Goal: Task Accomplishment & Management: Complete application form

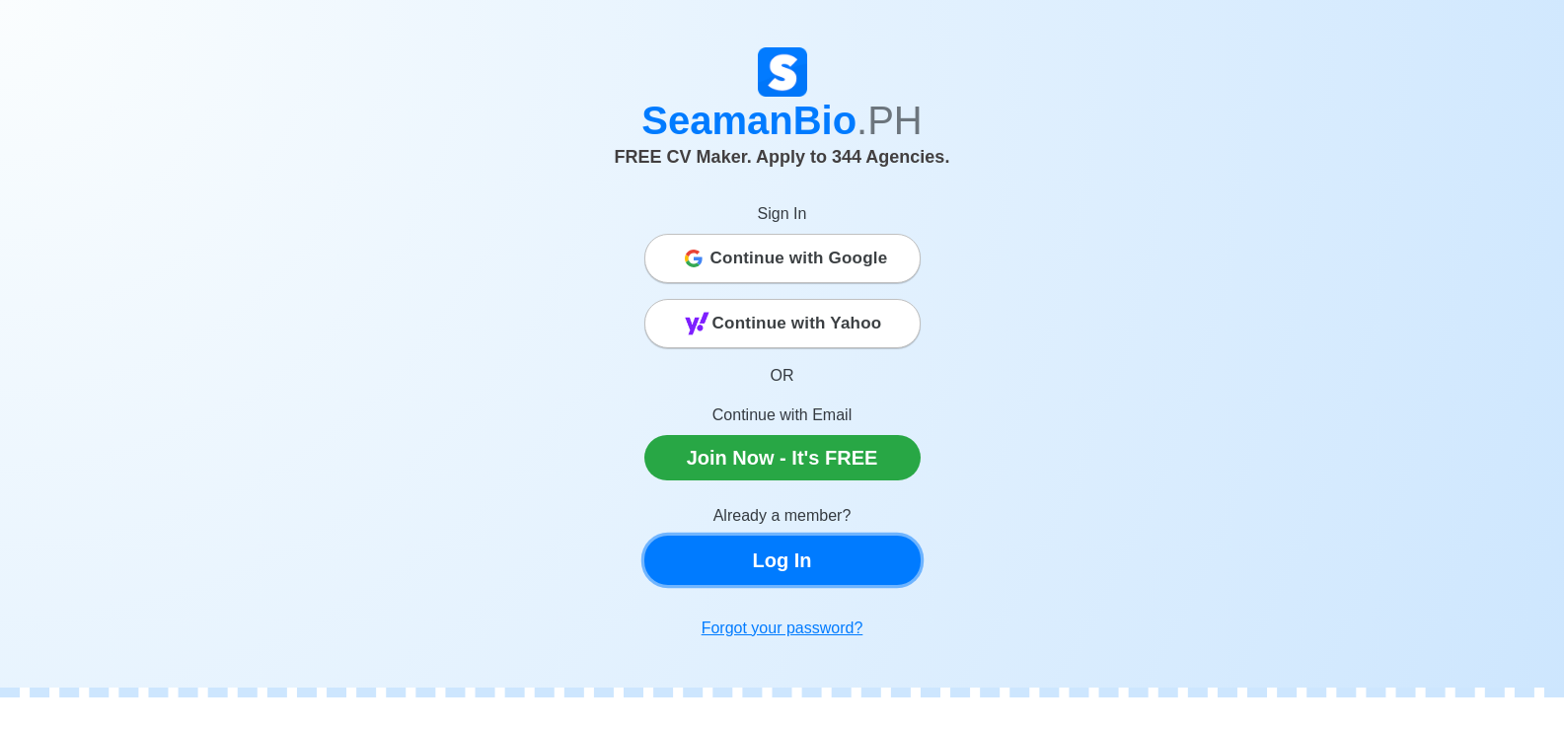
click at [784, 571] on link "Log In" at bounding box center [782, 560] width 276 height 49
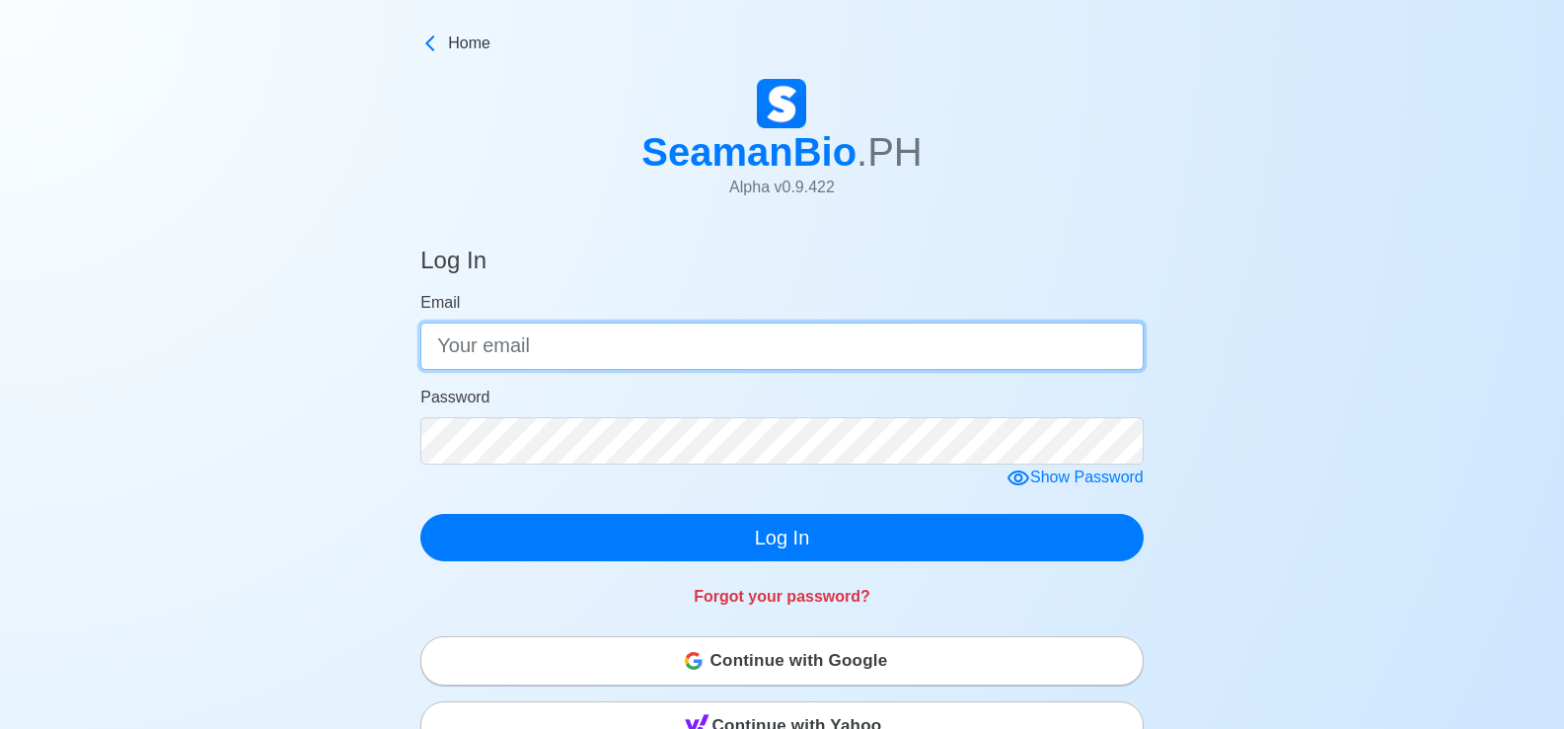
click at [732, 346] on input "Email" at bounding box center [781, 346] width 723 height 47
click at [549, 344] on input "Inosuke88#" at bounding box center [781, 346] width 723 height 47
type input "I"
type input "[EMAIL_ADDRESS][DOMAIN_NAME]"
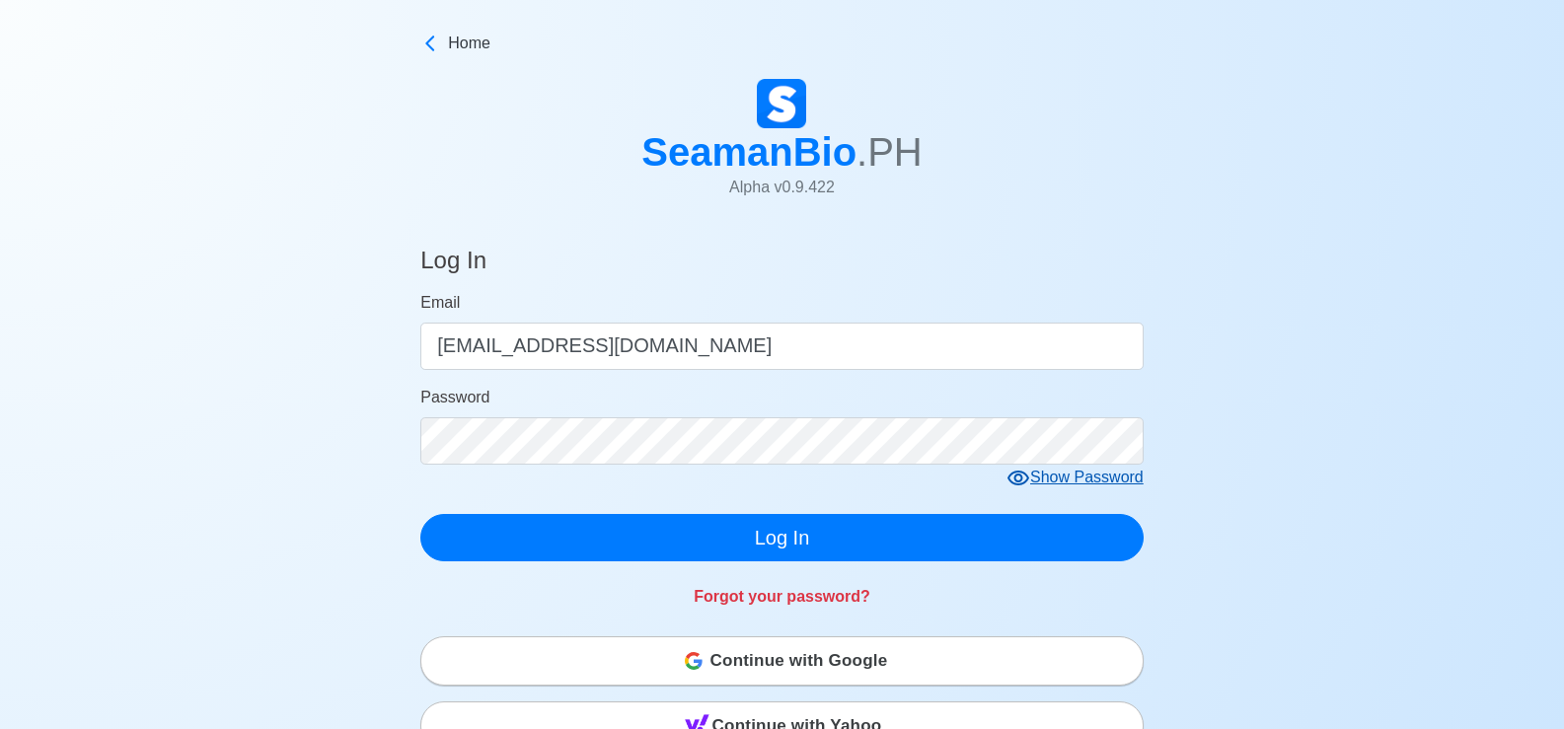
click at [1046, 476] on div "Show Password" at bounding box center [1074, 478] width 137 height 25
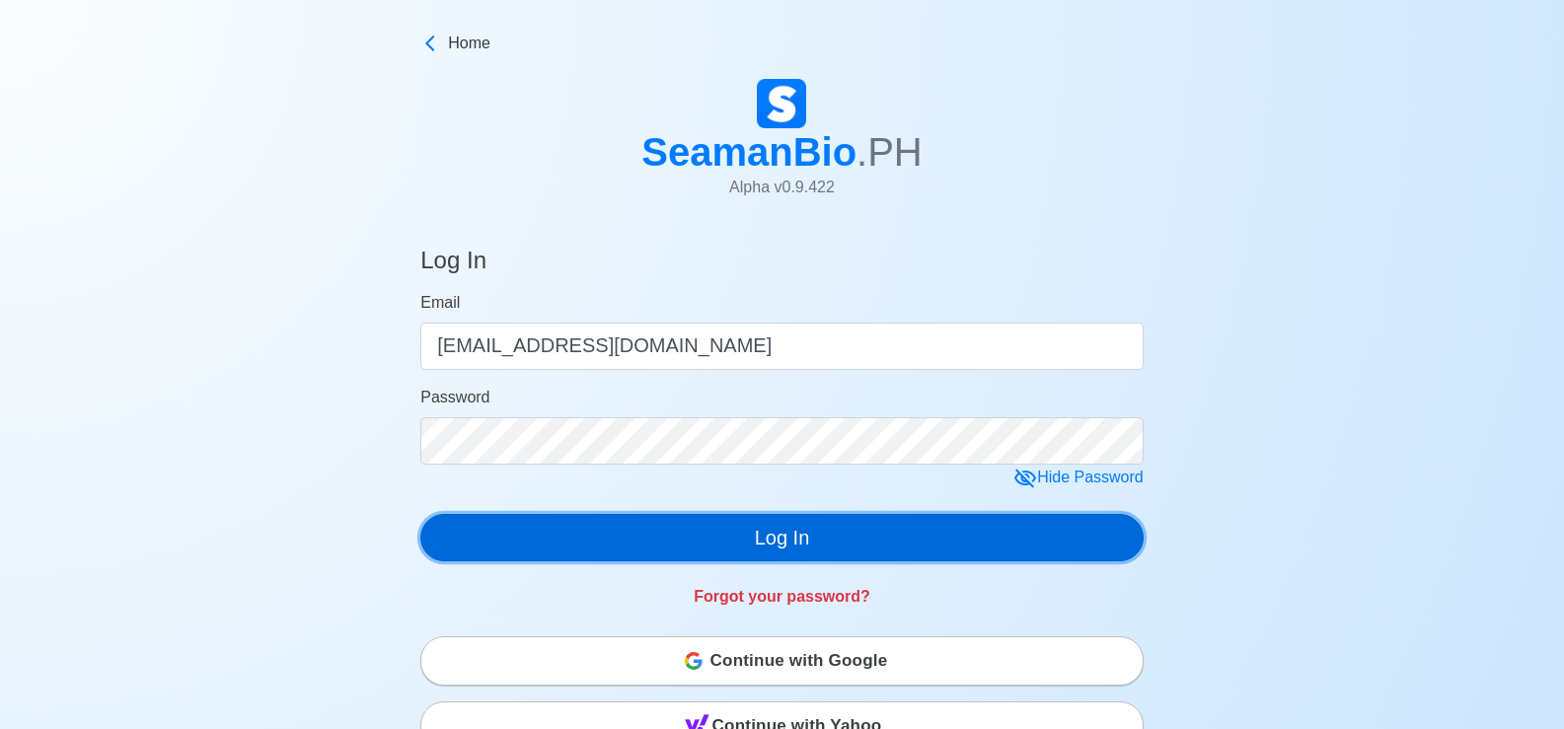
click at [801, 550] on button "Log In" at bounding box center [781, 537] width 723 height 47
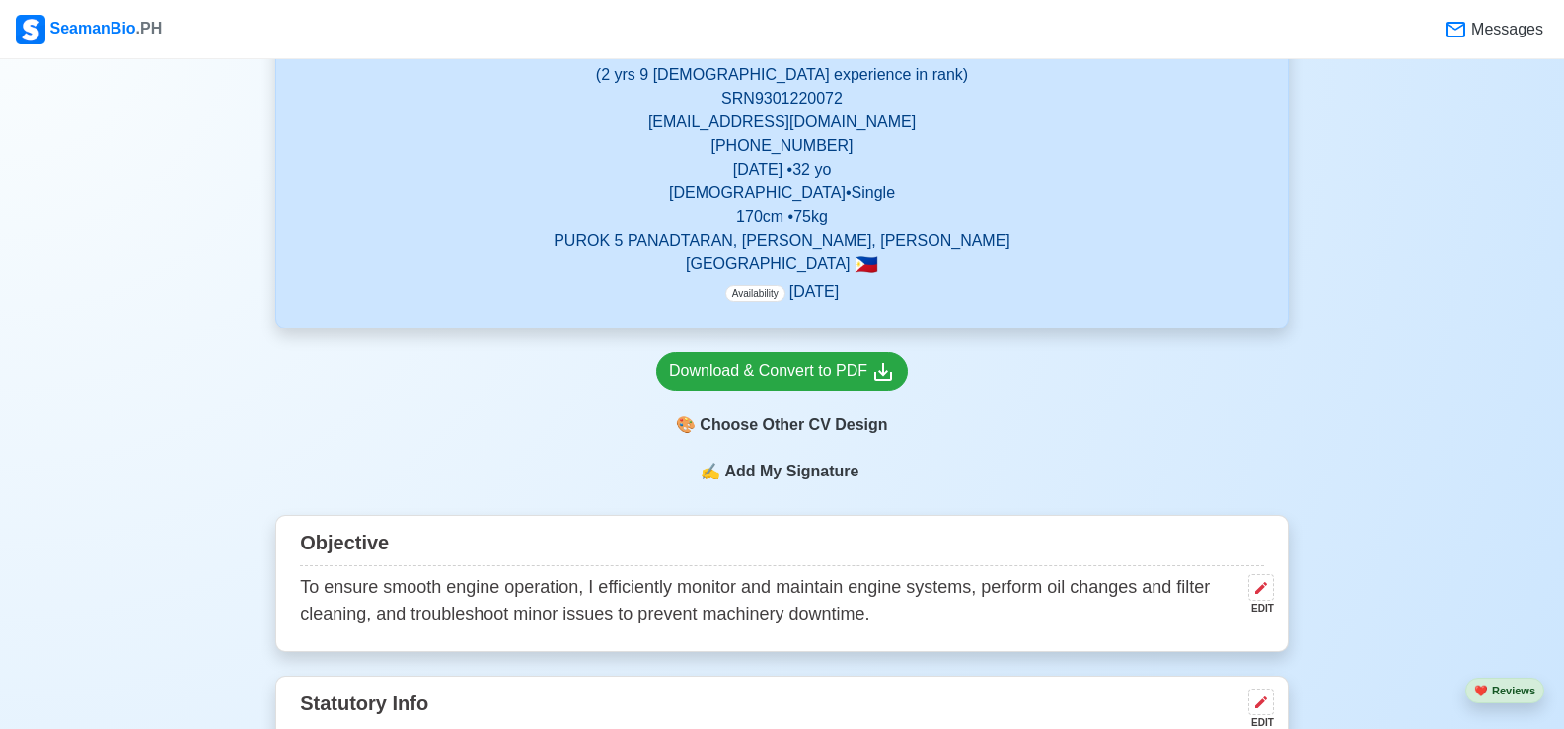
scroll to position [395, 0]
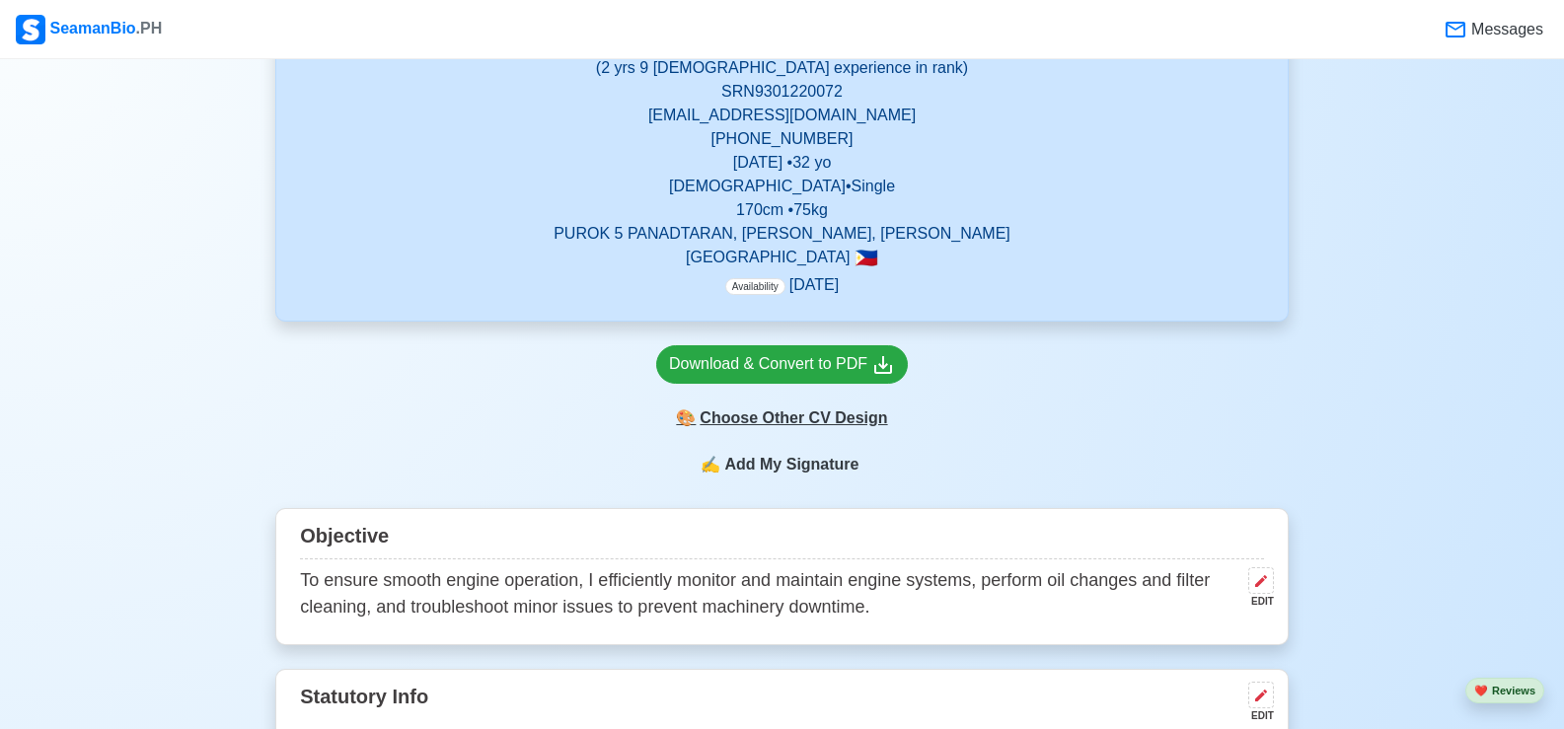
click at [742, 422] on div "🎨 Choose Other CV Design" at bounding box center [782, 418] width 252 height 37
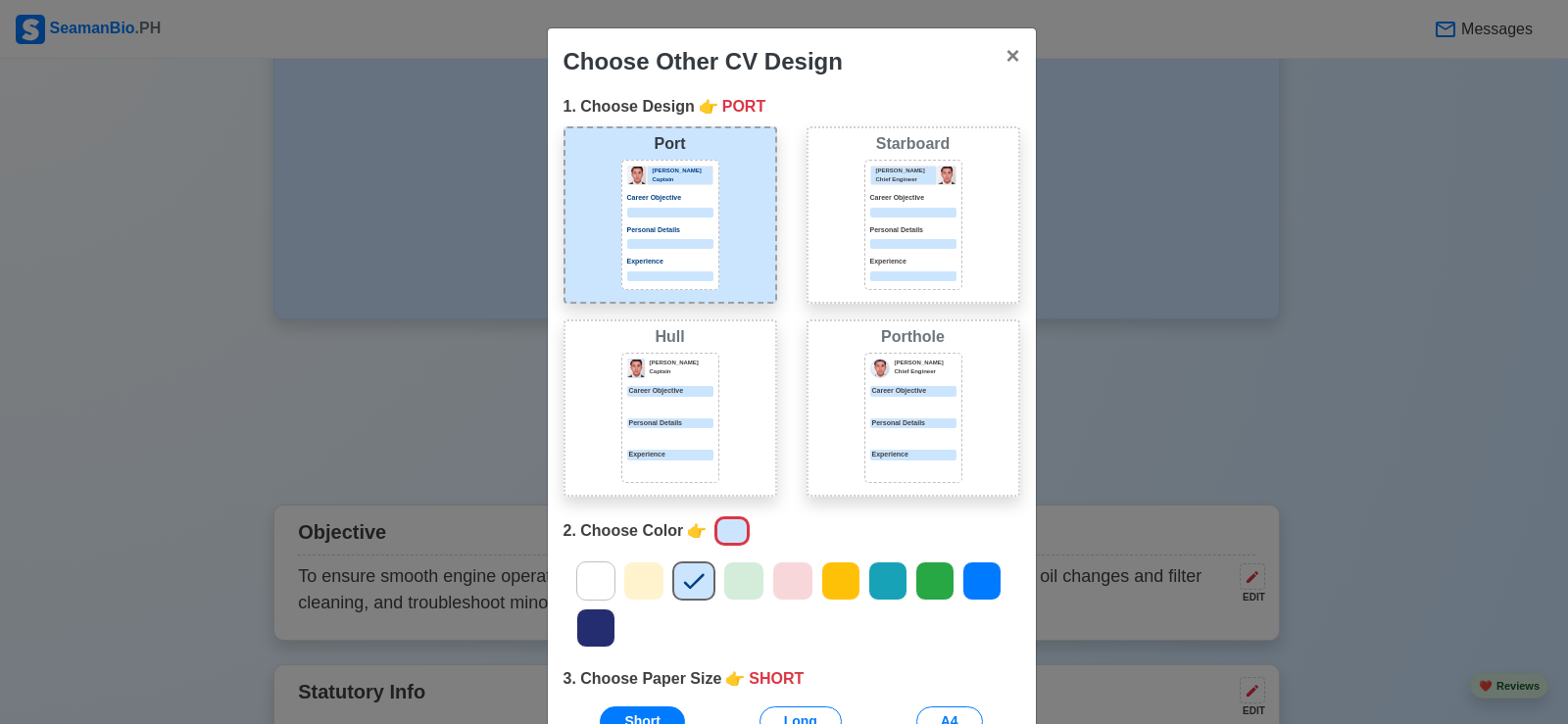
click at [18, 219] on div "Choose Other CV Design × Close 1. Choose Design 👉 PORT Port [PERSON_NAME] Capta…" at bounding box center [784, 362] width 1568 height 724
click at [1006, 53] on span "×" at bounding box center [1013, 55] width 14 height 27
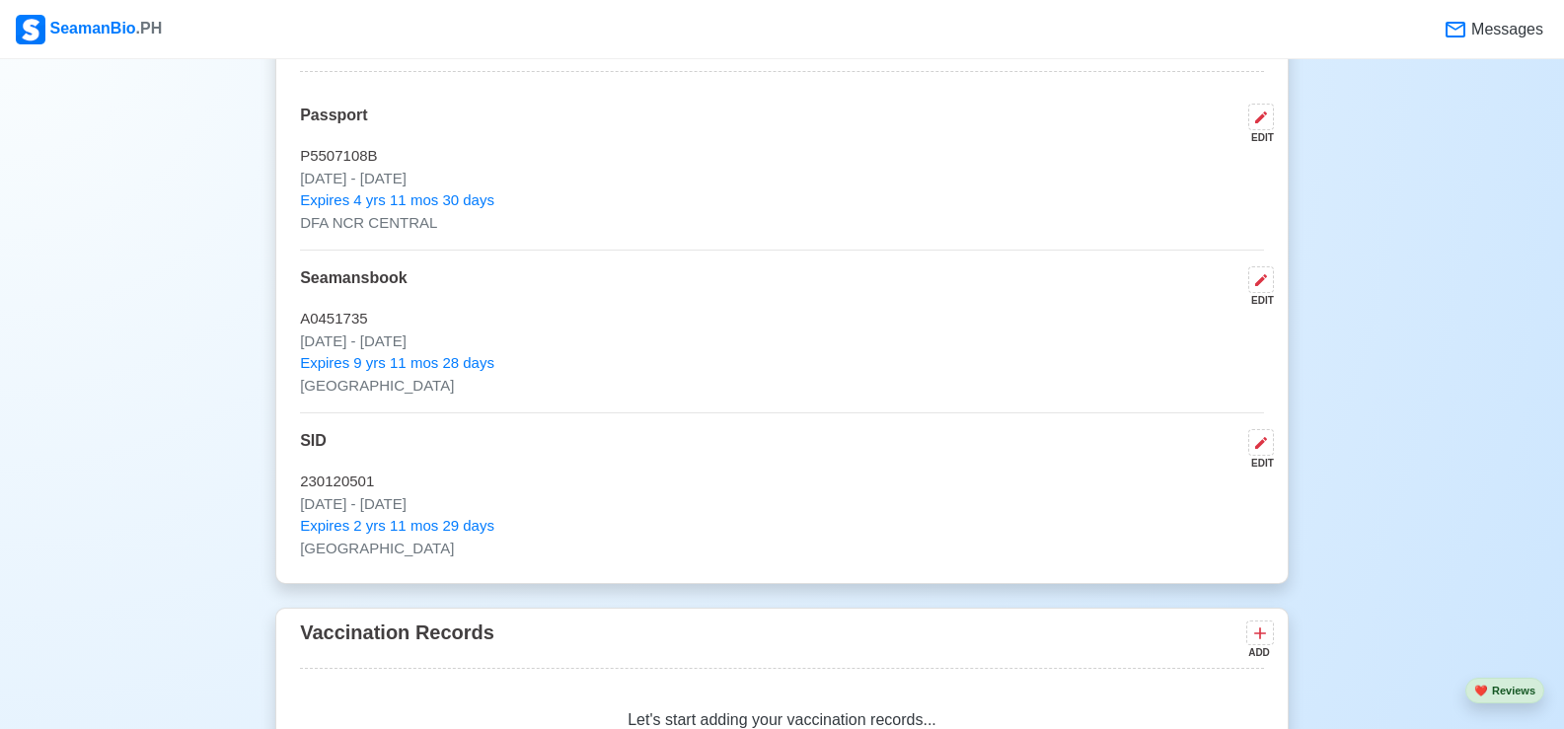
scroll to position [0, 0]
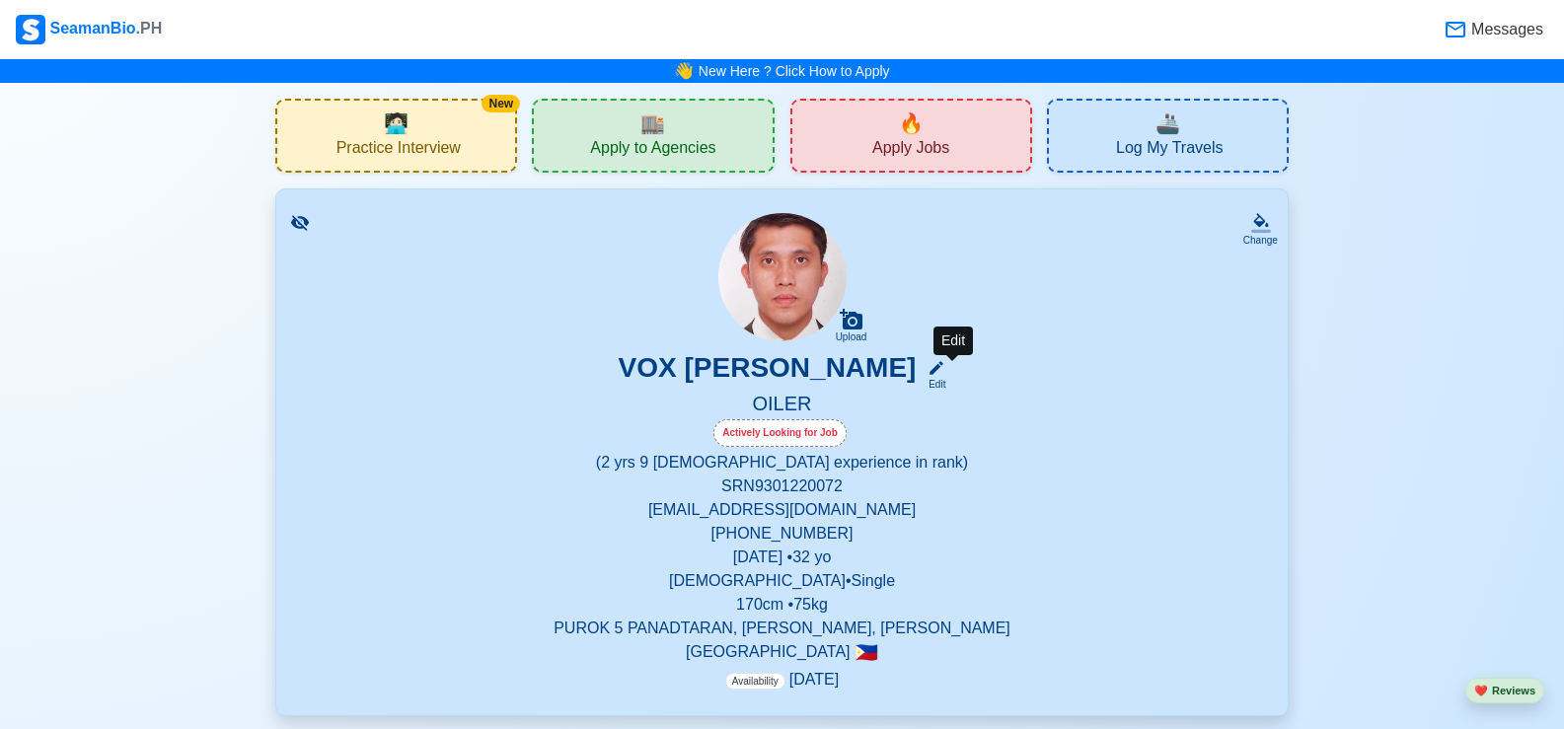
click at [945, 374] on icon at bounding box center [936, 368] width 18 height 18
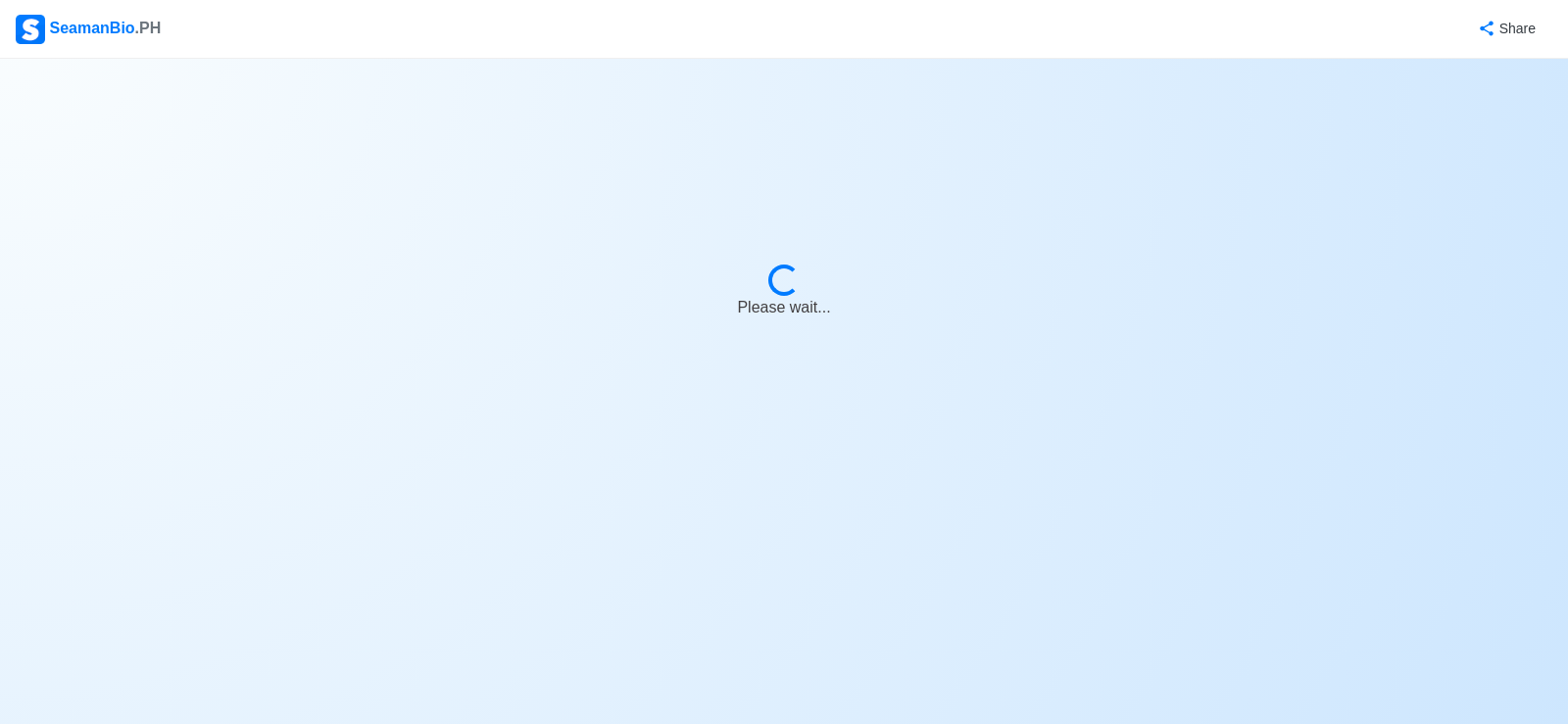
select select "Actively Looking for Job"
select select "Visible for Hiring"
select select "Single"
select select "[DEMOGRAPHIC_DATA]"
select select "PH"
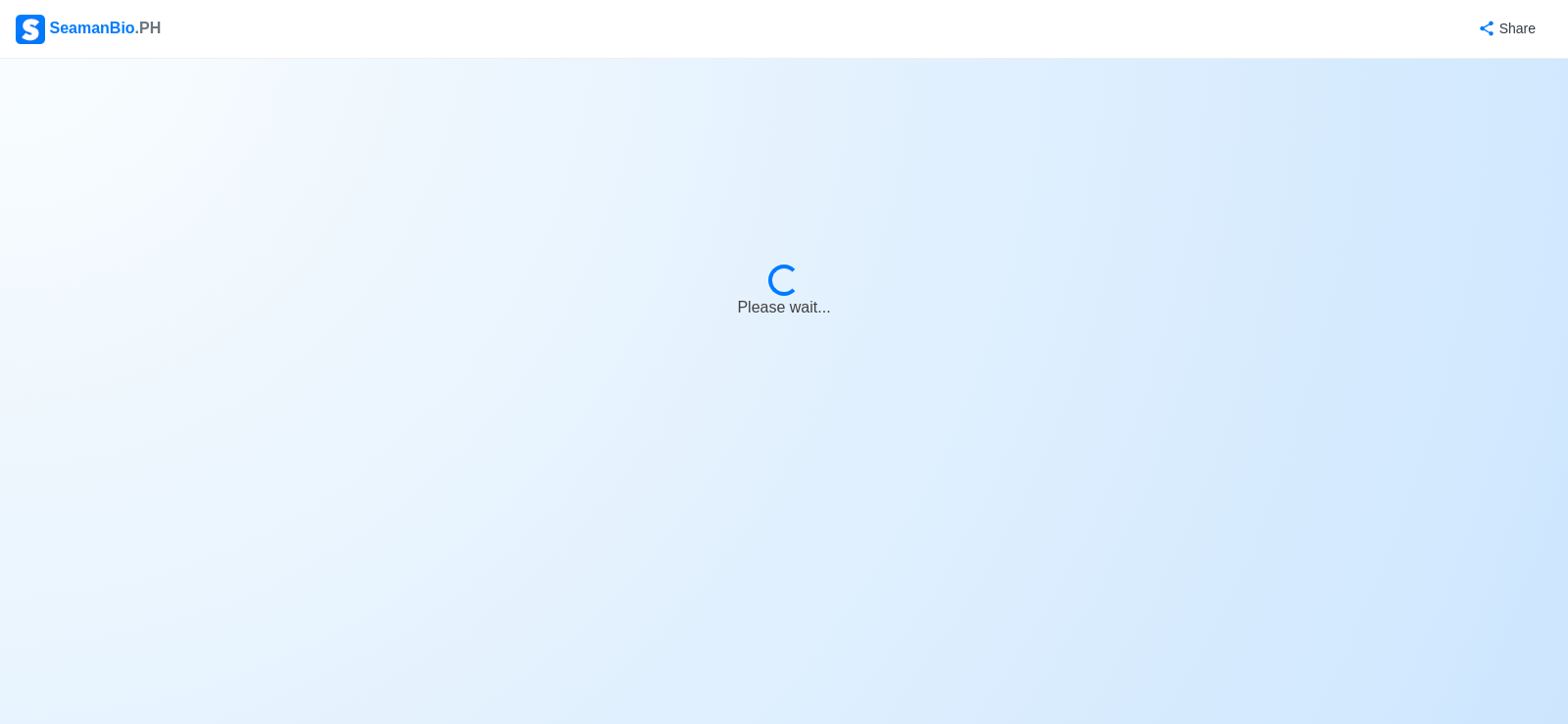
select select "2"
select select "9"
select select "1759248000000"
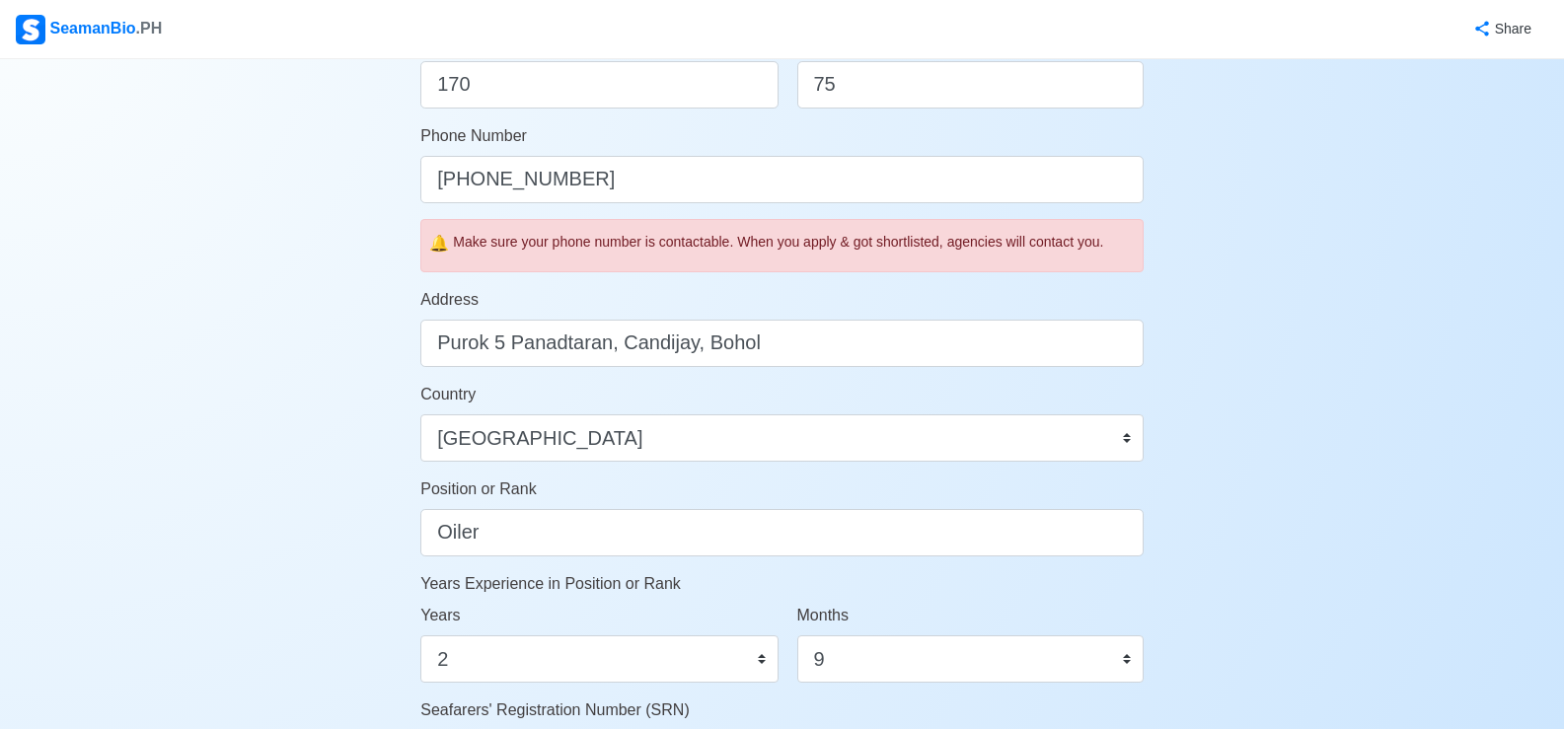
scroll to position [1159, 0]
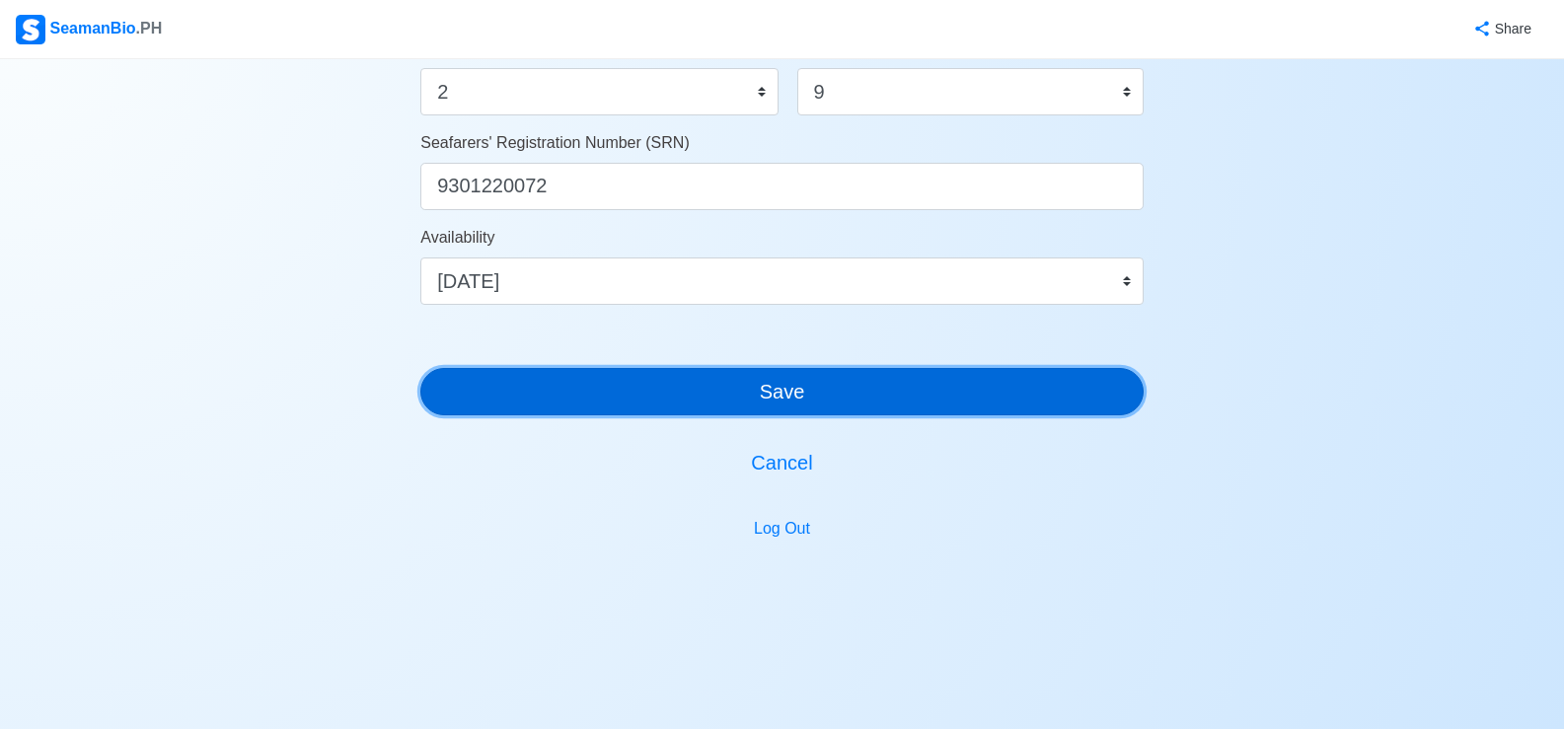
click at [790, 382] on button "Save" at bounding box center [781, 391] width 723 height 47
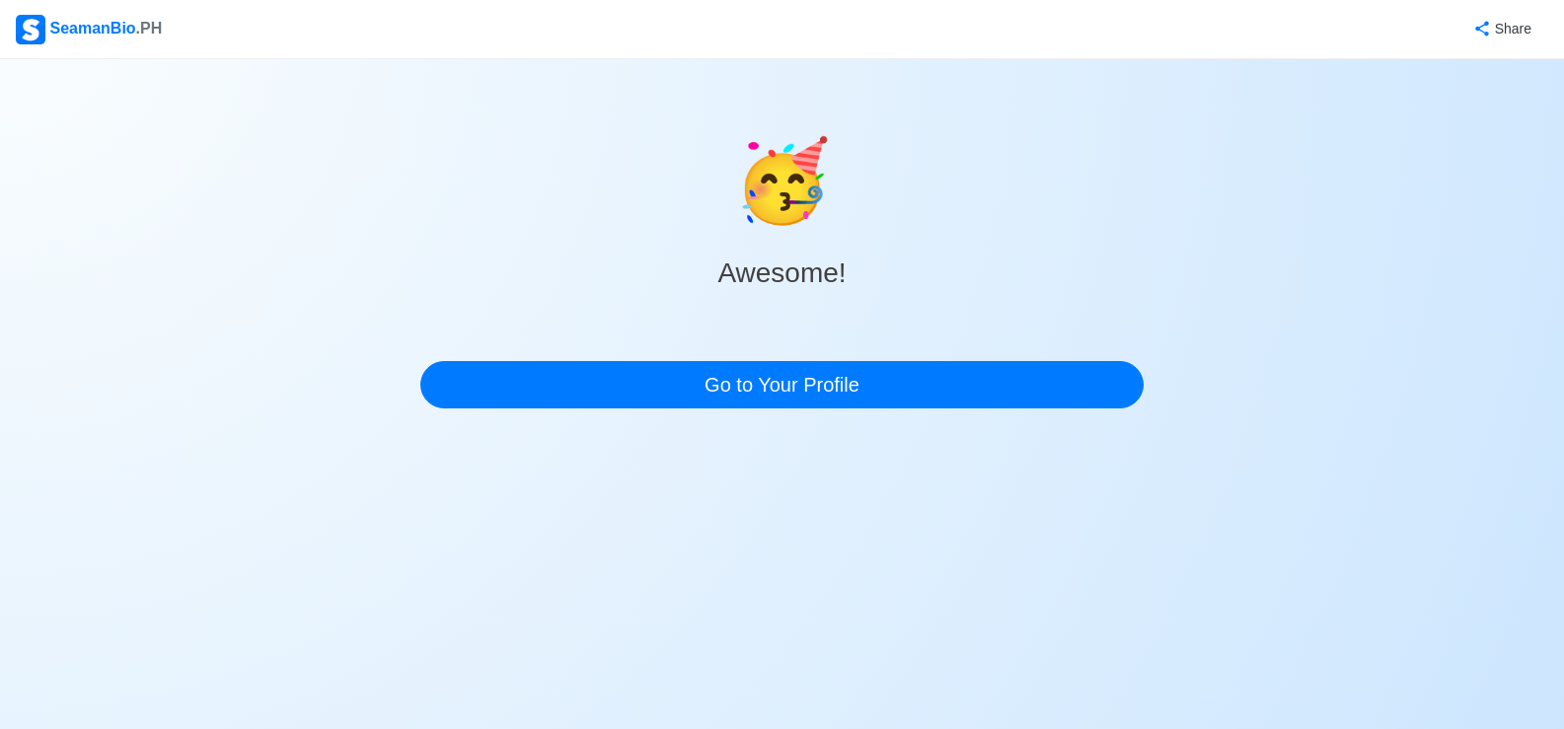
scroll to position [0, 0]
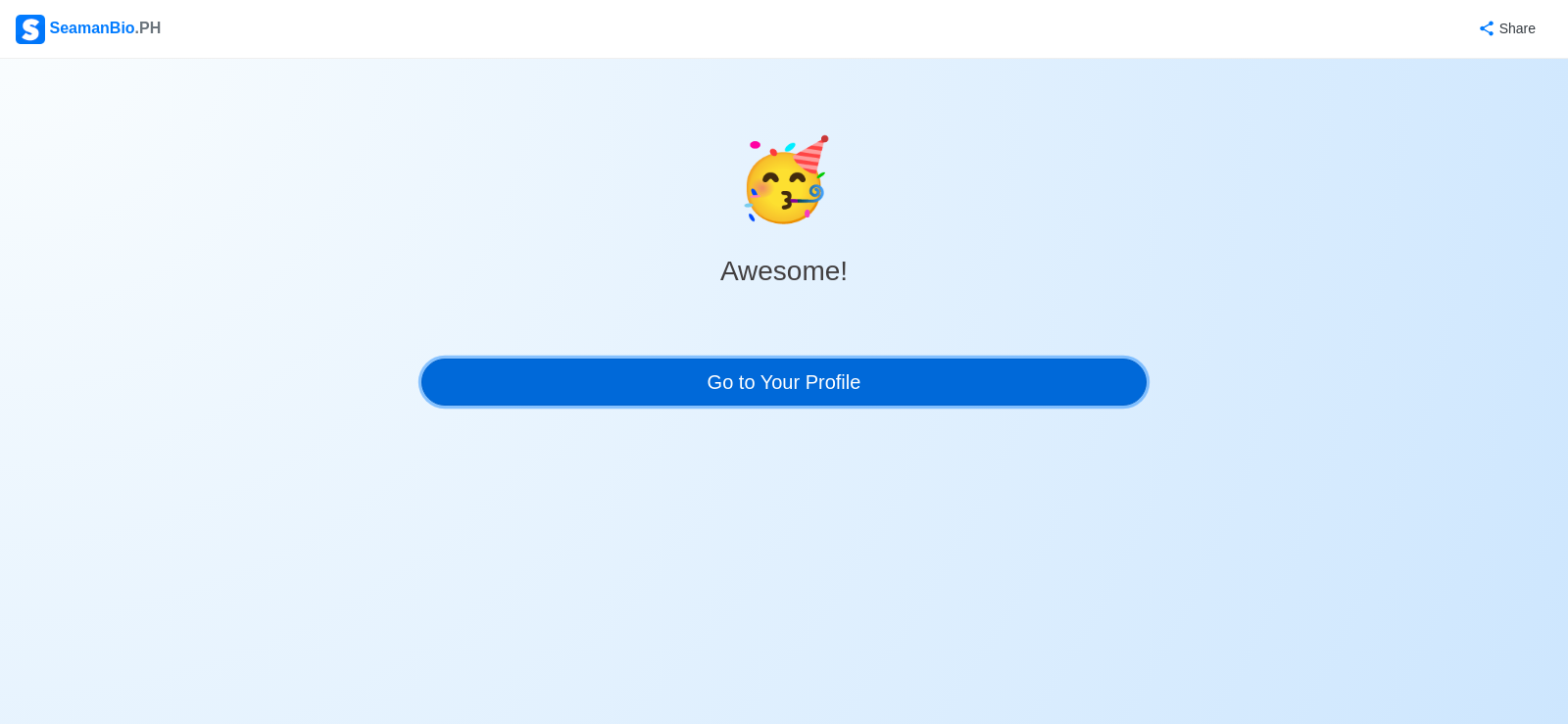
click at [783, 376] on link "Go to Your Profile" at bounding box center [784, 381] width 725 height 47
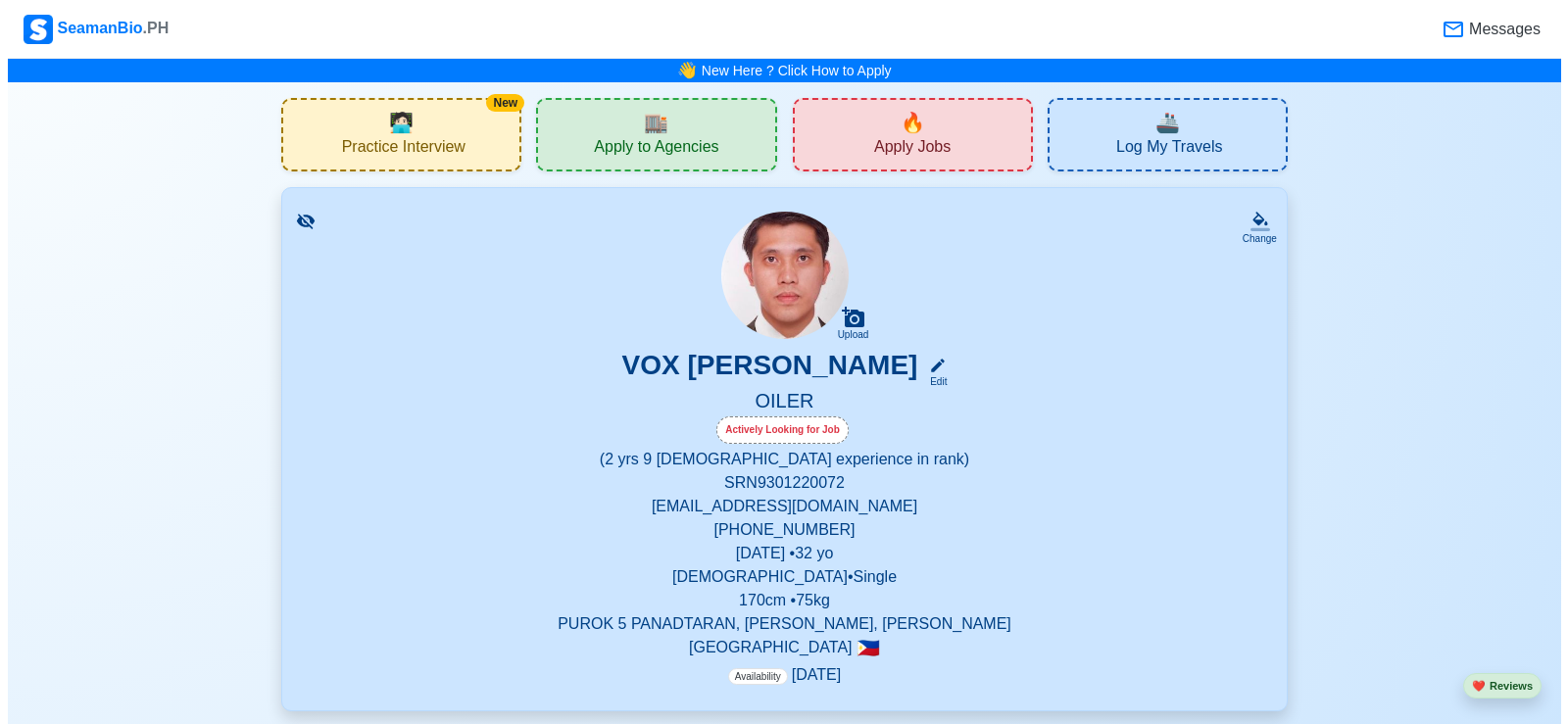
scroll to position [294, 0]
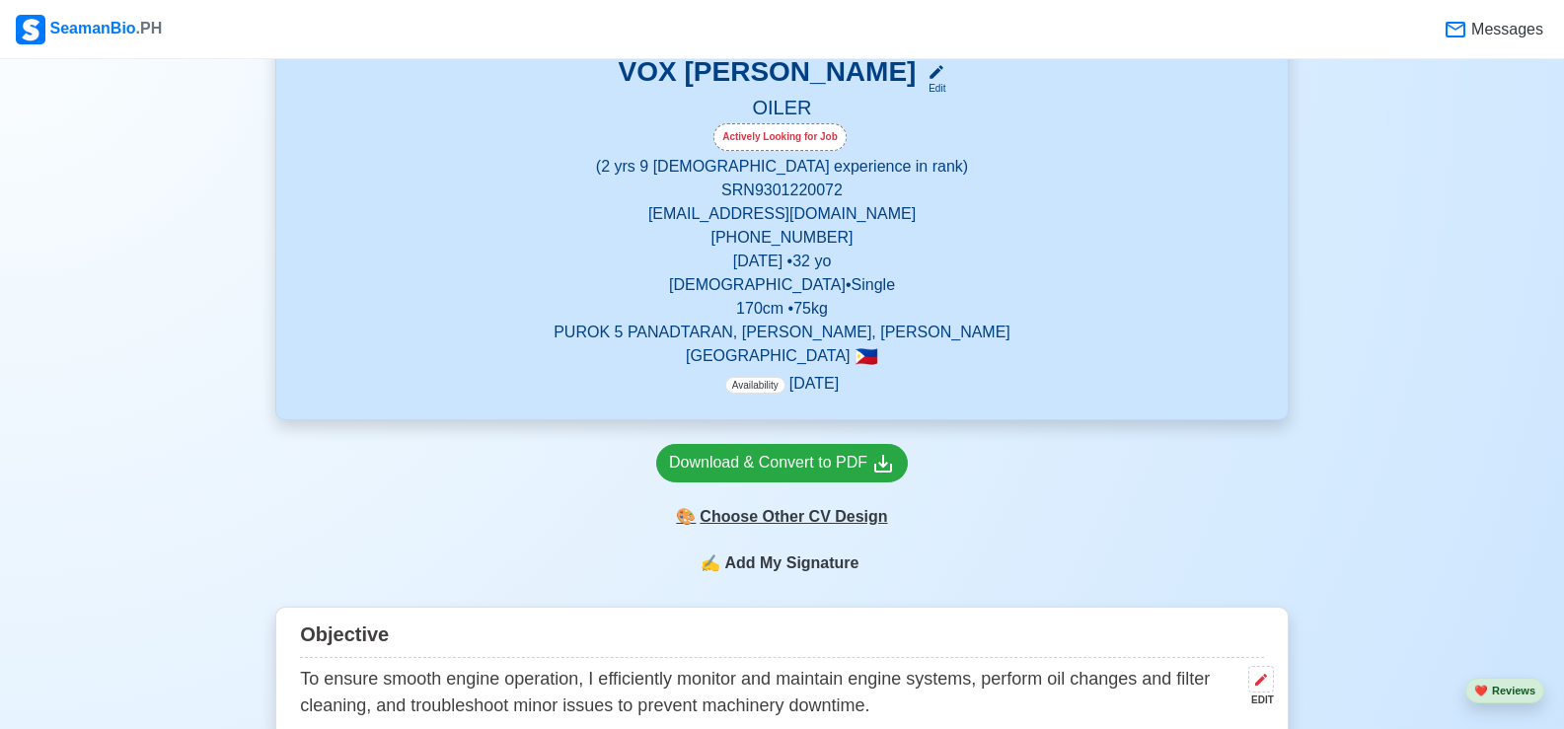
click at [811, 517] on div "🎨 Choose Other CV Design" at bounding box center [782, 516] width 252 height 37
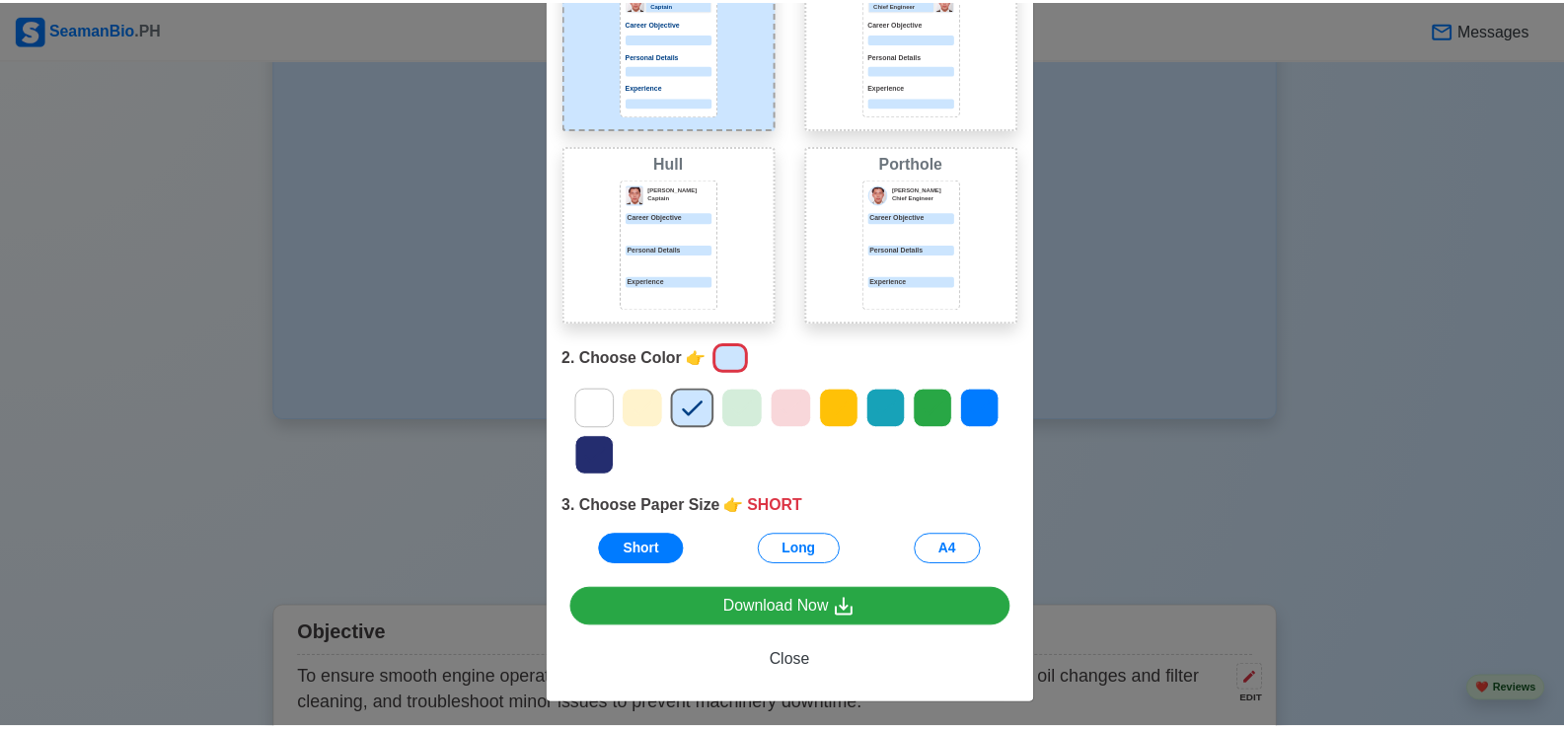
scroll to position [182, 0]
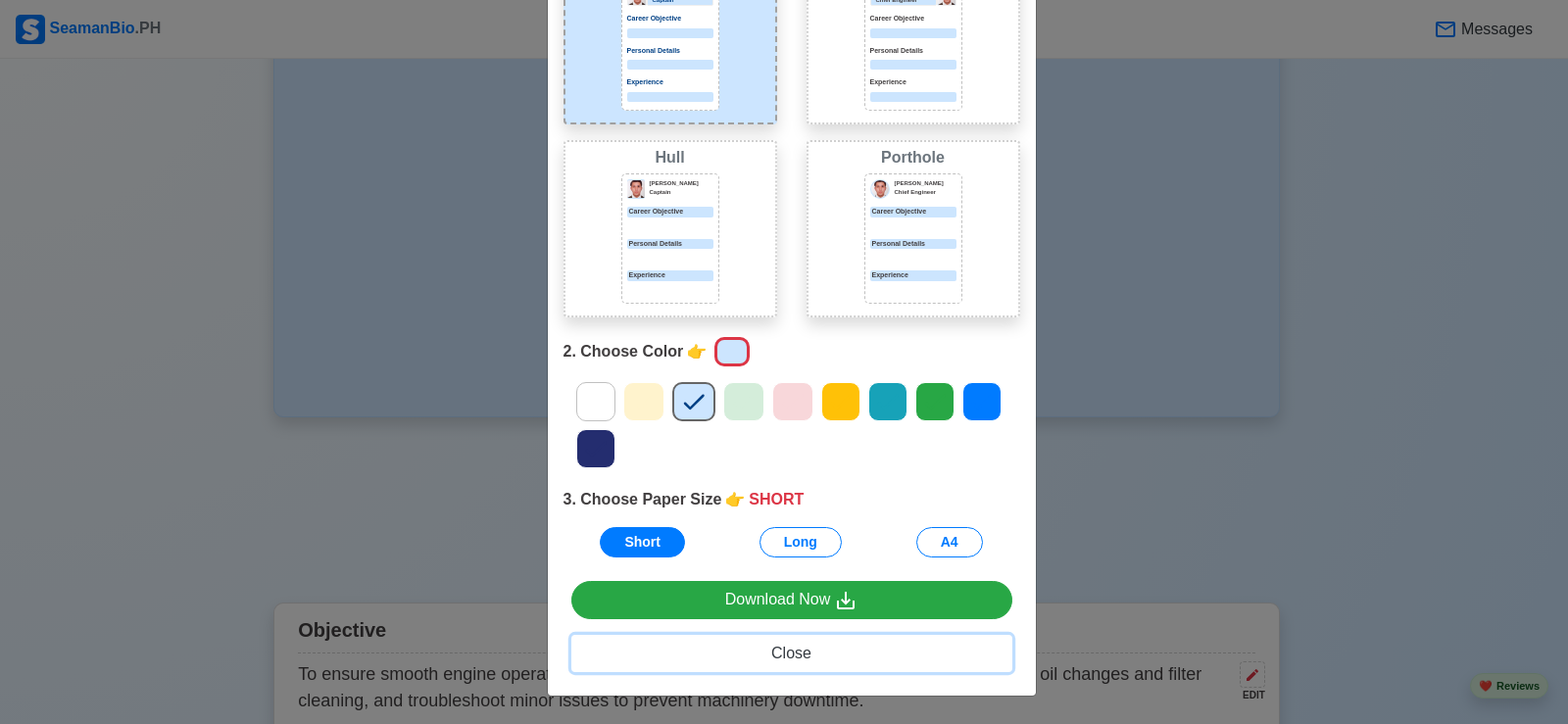
click at [795, 658] on span "Close" at bounding box center [791, 652] width 40 height 17
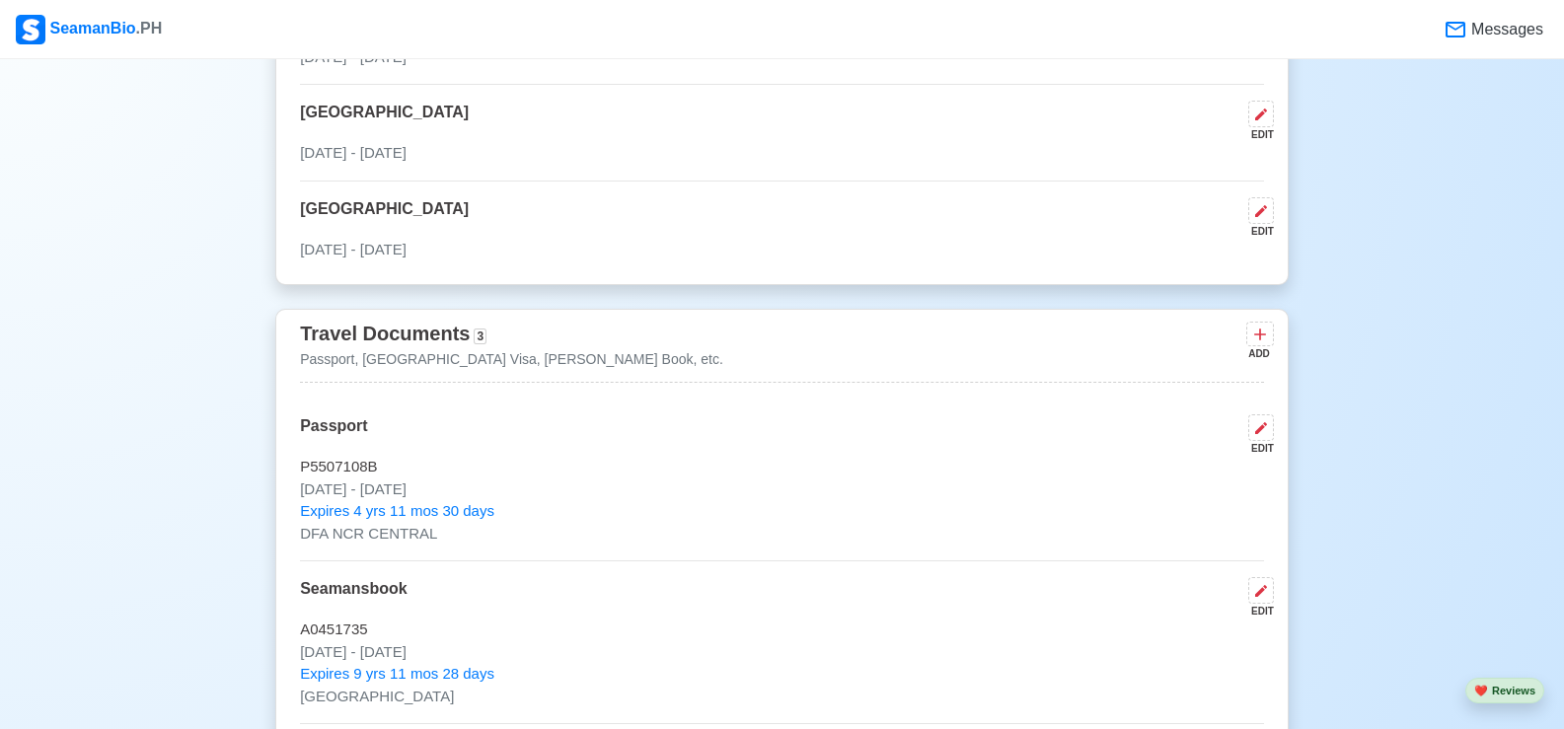
scroll to position [1329, 0]
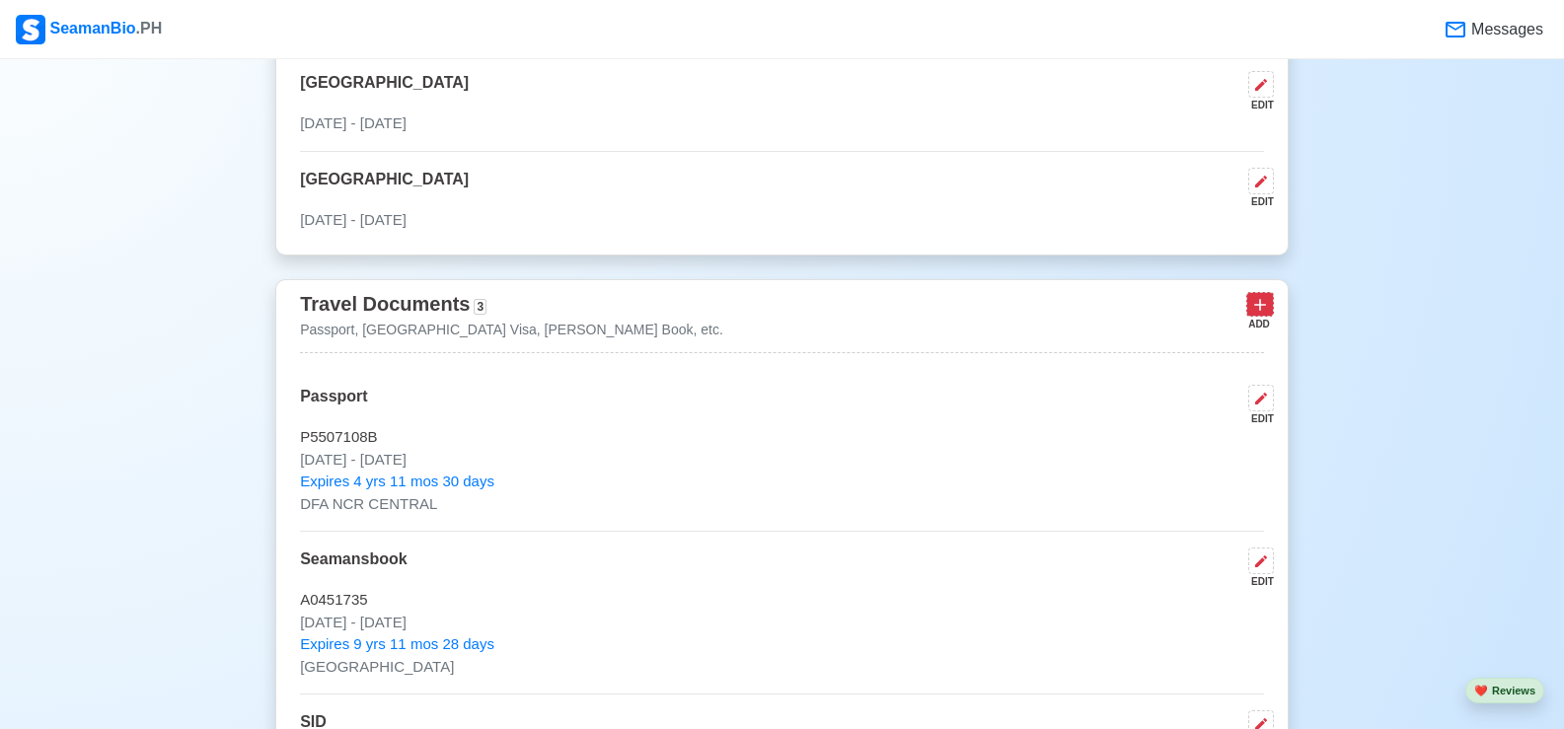
click at [1273, 309] on button at bounding box center [1260, 304] width 28 height 25
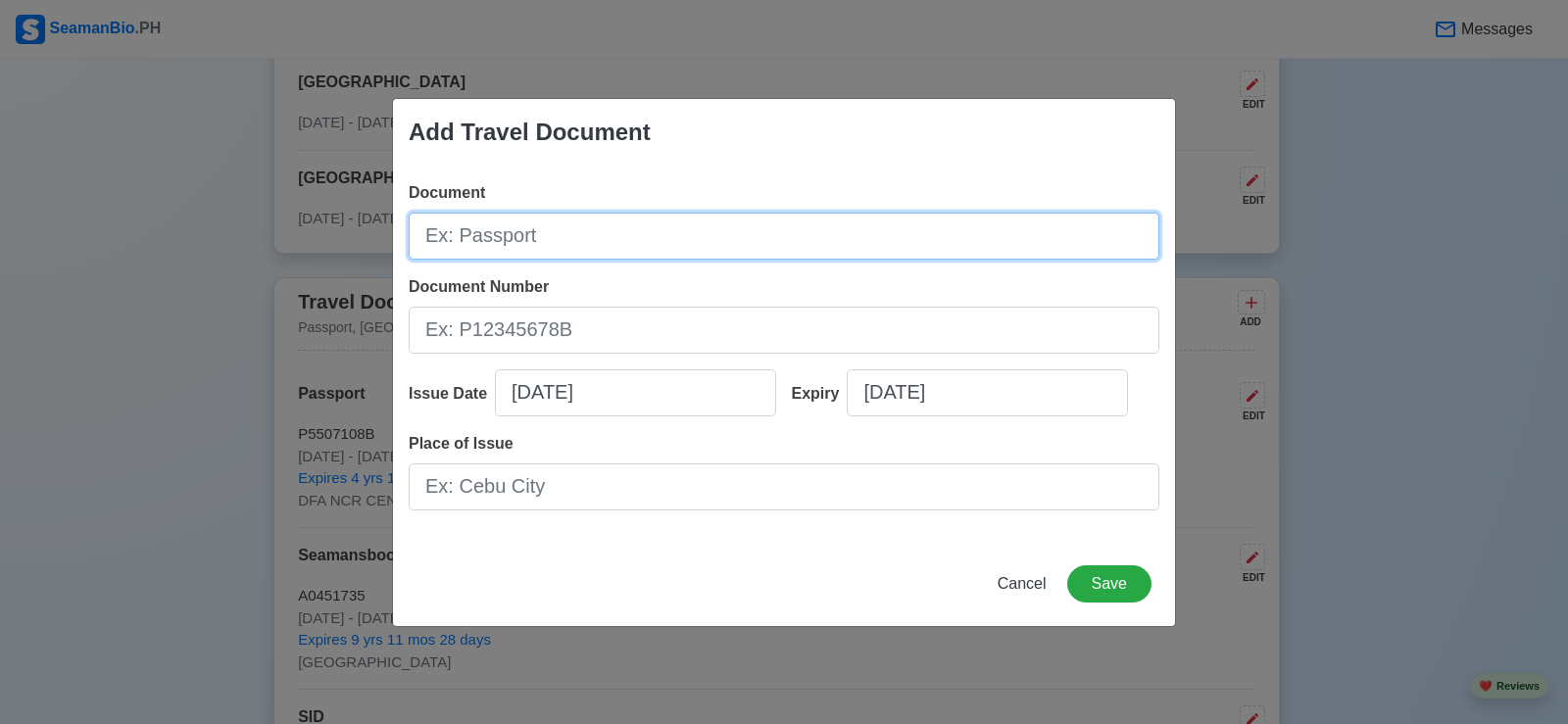
click at [469, 238] on input "Document" at bounding box center [784, 235] width 751 height 47
type input "US VISA"
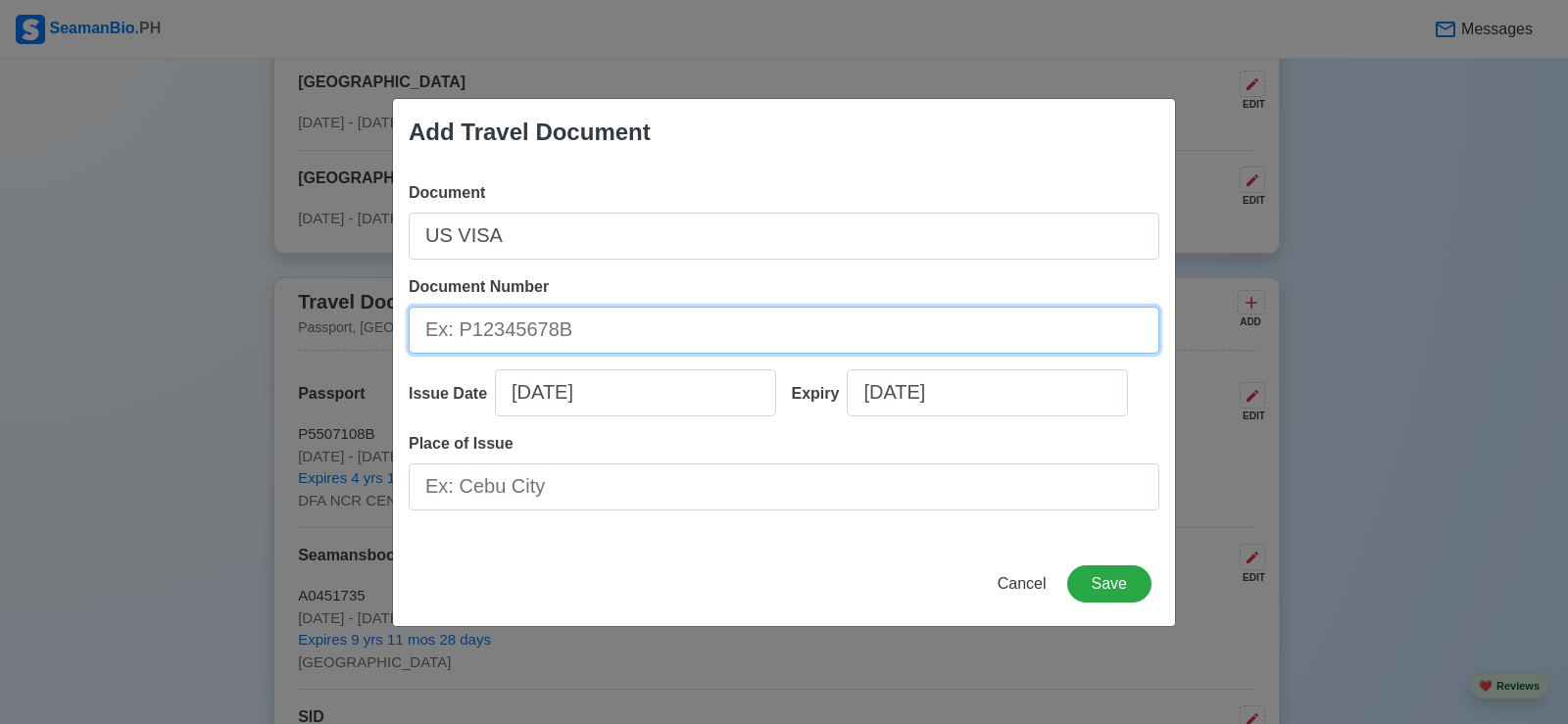
click at [510, 340] on input "Document Number" at bounding box center [784, 330] width 751 height 47
type input "20221580440025"
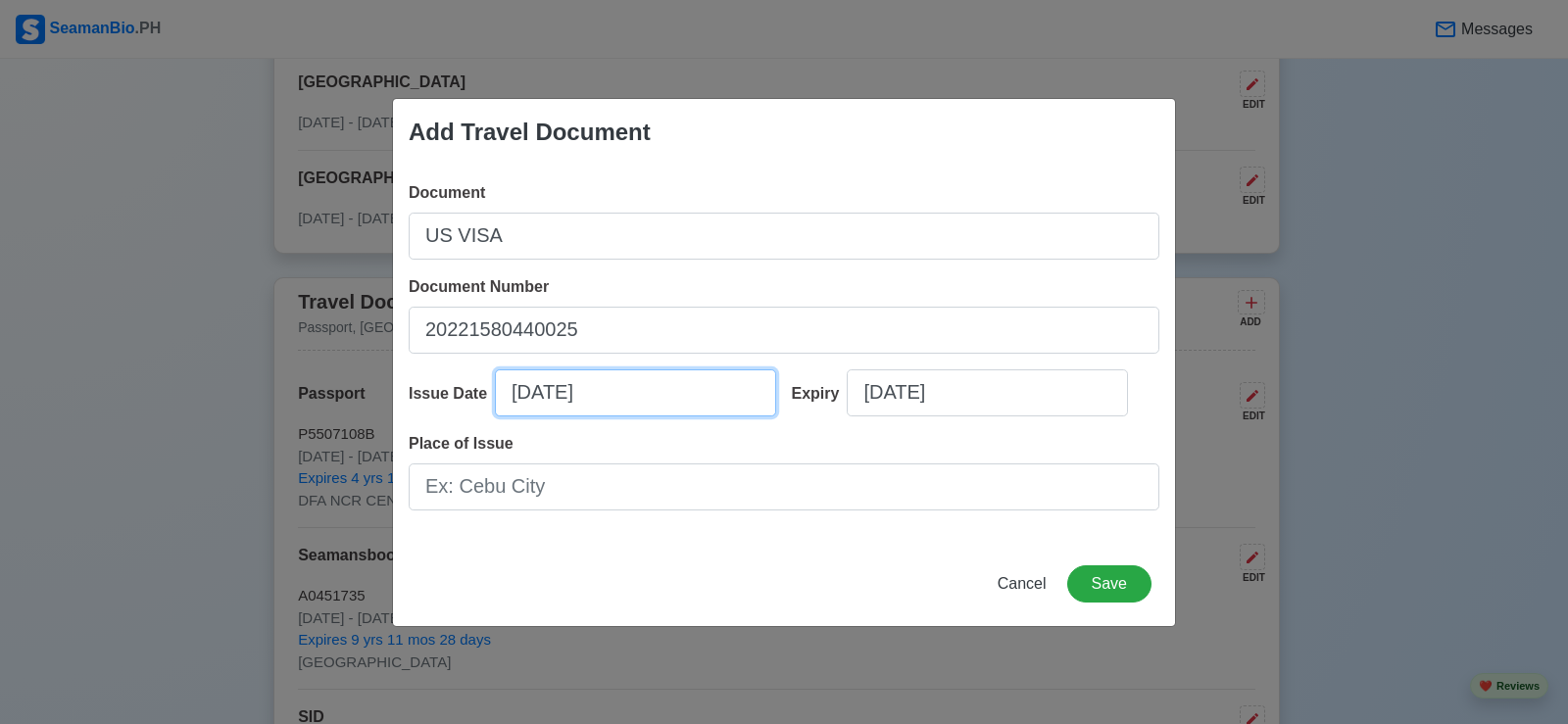
click at [595, 390] on input "[DATE]" at bounding box center [635, 392] width 281 height 47
select select "****"
select select "*********"
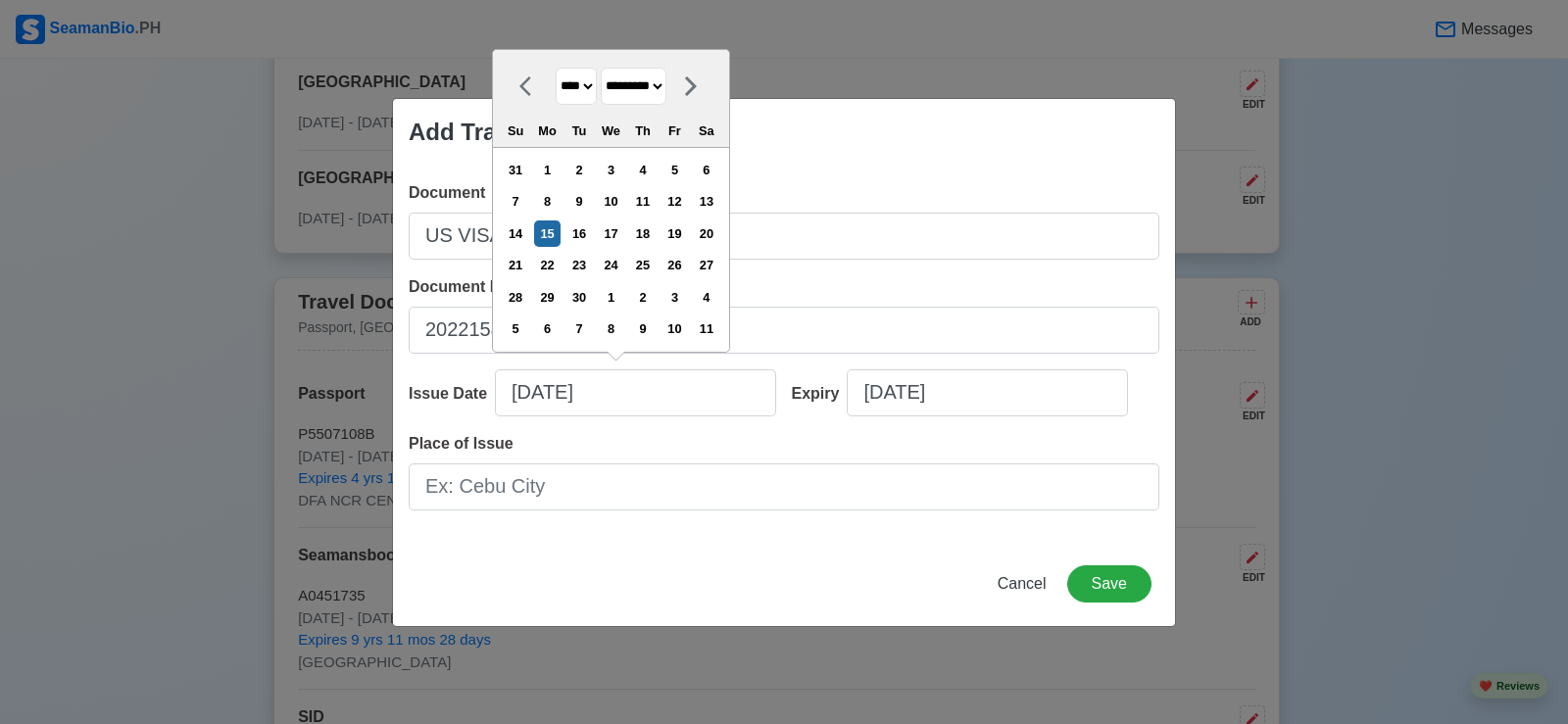
click at [597, 83] on select "**** **** **** **** **** **** **** **** **** **** **** **** **** **** **** ****…" at bounding box center [575, 86] width 41 height 38
select select "****"
click at [555, 68] on select "**** **** **** **** **** **** **** **** **** **** **** **** **** **** **** ****…" at bounding box center [575, 86] width 41 height 38
click at [667, 84] on select "******* ******** ***** ***** *** **** **** ****** ********* ******* ******** **…" at bounding box center [634, 86] width 66 height 38
select select "****"
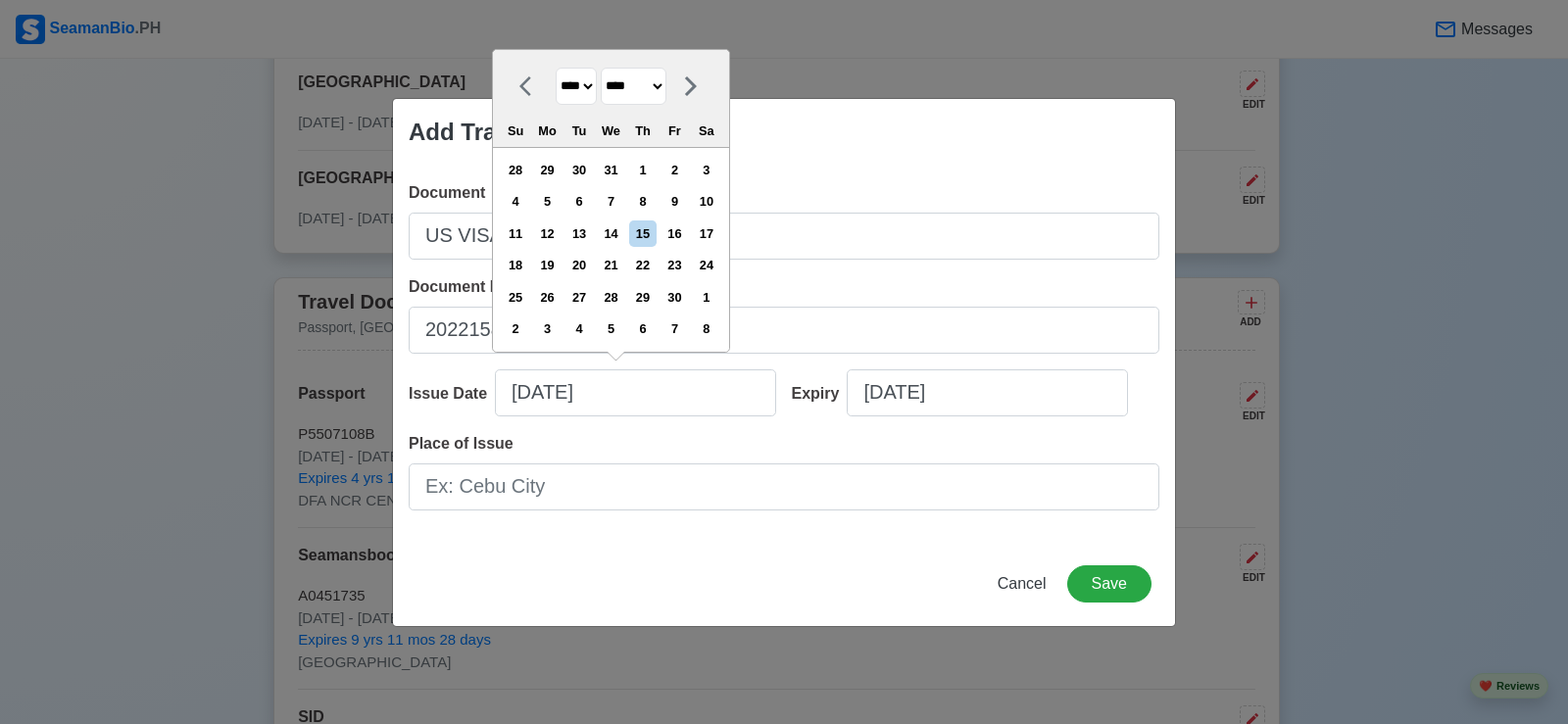
click at [610, 68] on select "******* ******** ***** ***** *** **** **** ****** ********* ******* ******** **…" at bounding box center [634, 86] width 66 height 38
click at [558, 234] on div "13" at bounding box center [548, 233] width 27 height 27
type input "[DATE]"
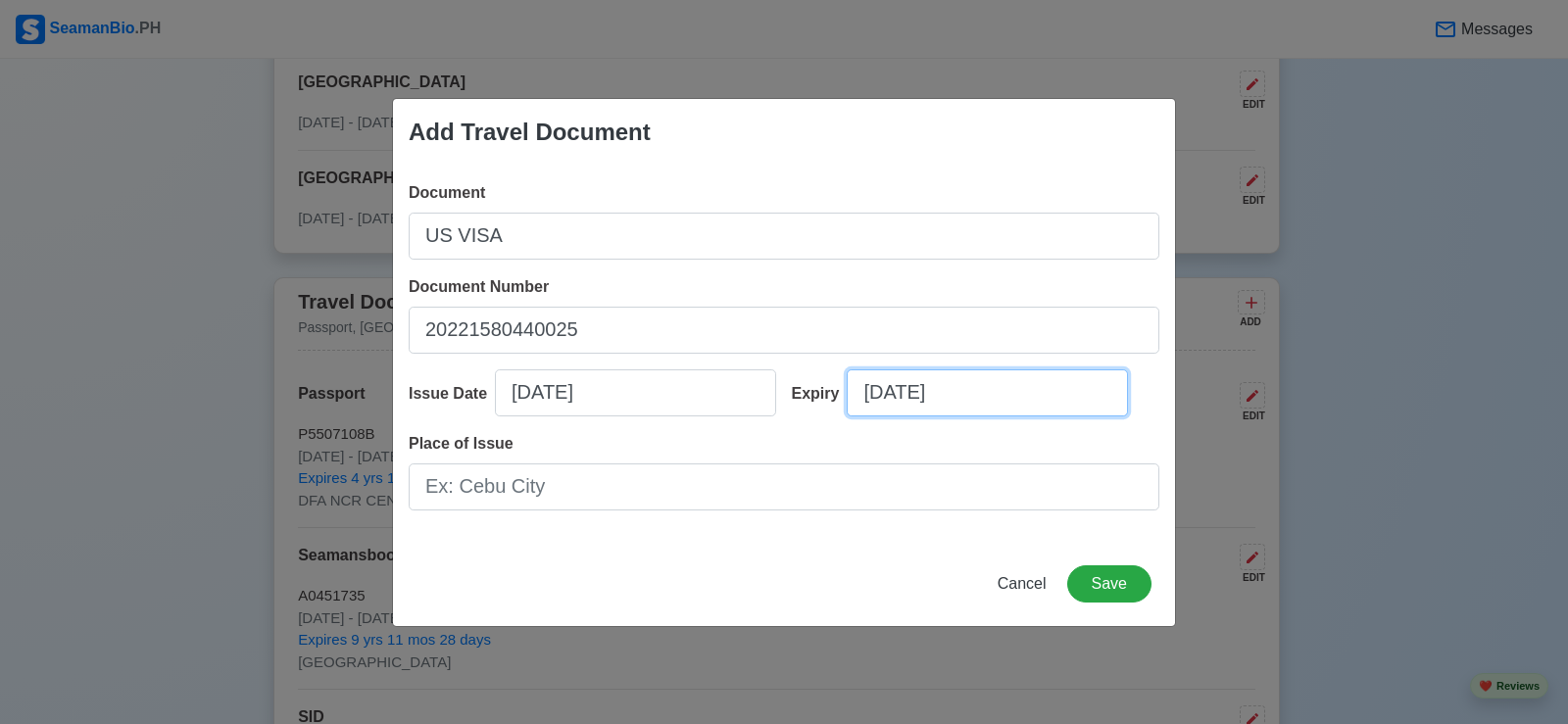
select select "****"
select select "*********"
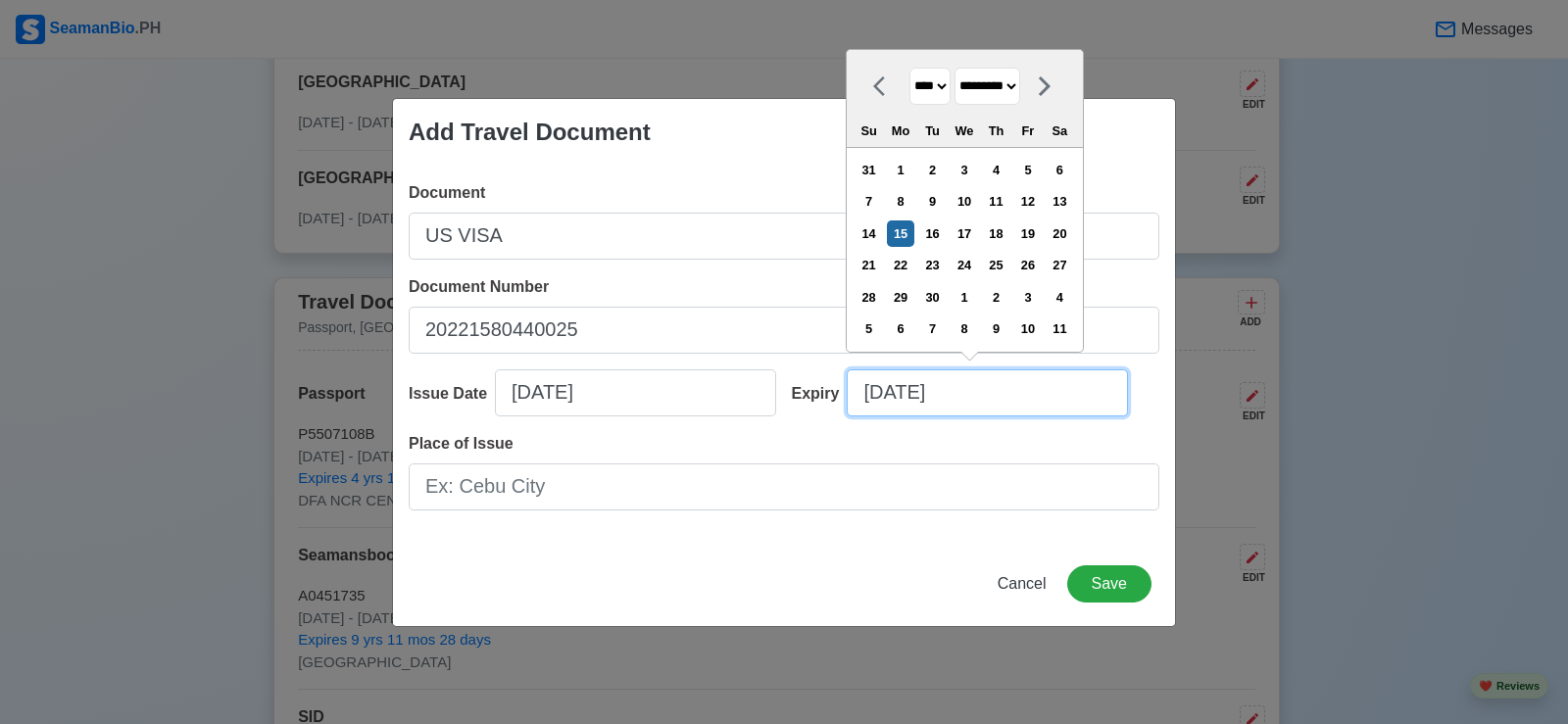
click at [904, 401] on input "[DATE]" at bounding box center [987, 392] width 281 height 47
click at [949, 84] on select "**** **** **** **** **** **** **** **** **** **** **** **** **** **** **** ****…" at bounding box center [930, 86] width 41 height 38
select select "****"
click at [910, 68] on select "**** **** **** **** **** **** **** **** **** **** **** **** **** **** **** ****…" at bounding box center [930, 86] width 41 height 38
click at [1020, 92] on select "******* ******** ***** ***** *** **** **** ****** ********* ******* ******** **…" at bounding box center [988, 86] width 66 height 38
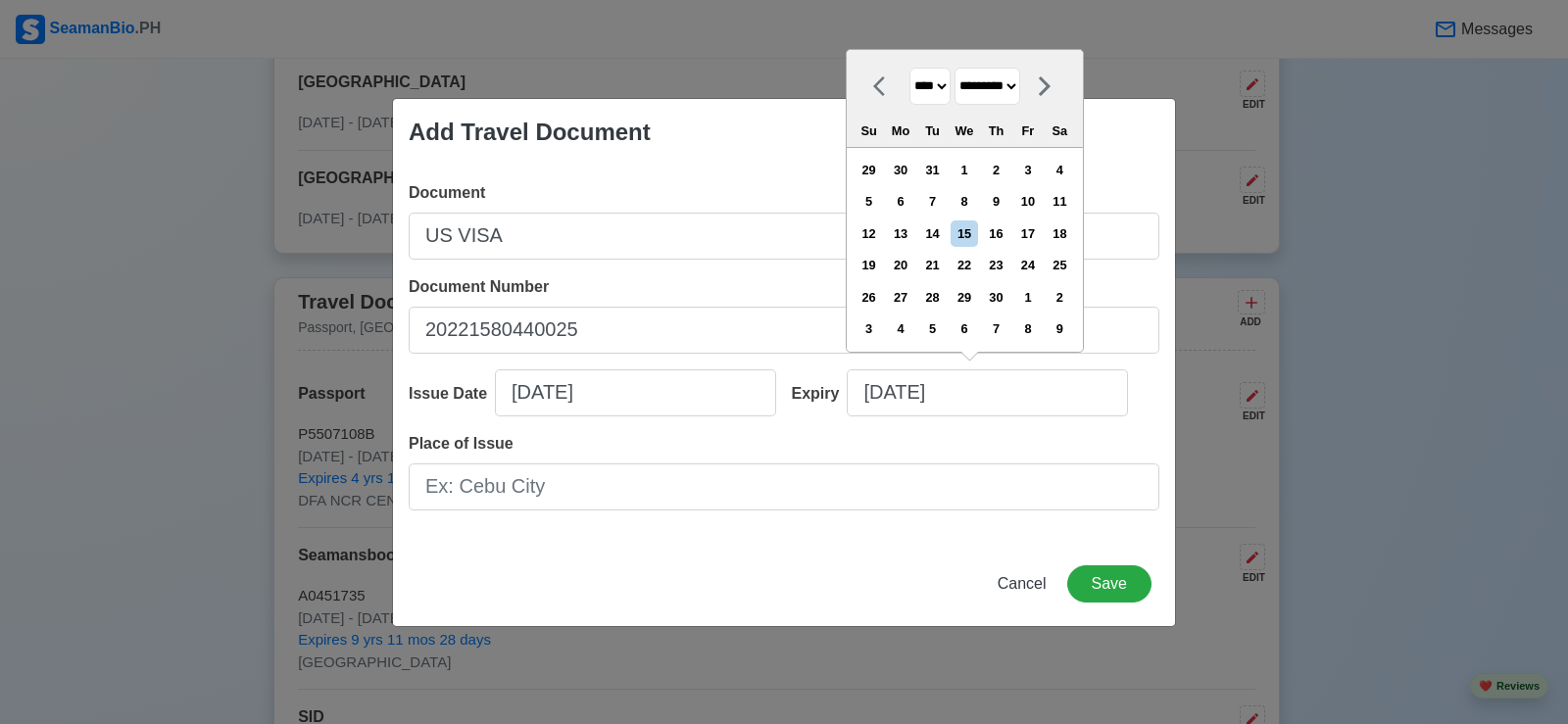
select select "****"
click at [963, 68] on select "******* ******** ***** ***** *** **** **** ****** ********* ******* ******** **…" at bounding box center [988, 86] width 66 height 38
click at [882, 203] on div "6" at bounding box center [868, 201] width 27 height 27
type input "[DATE]"
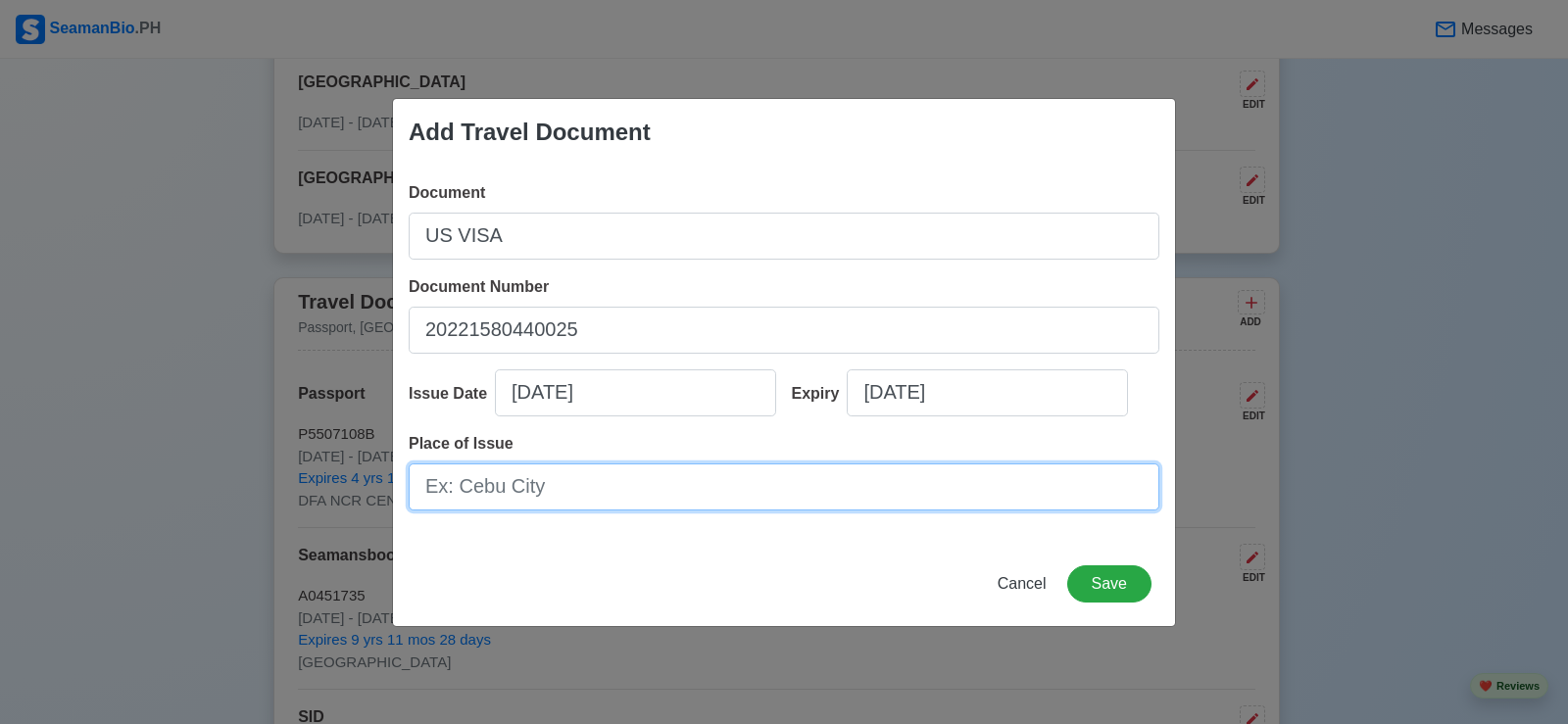
click at [636, 500] on input "Place of Issue" at bounding box center [784, 487] width 751 height 47
type input "[GEOGRAPHIC_DATA]"
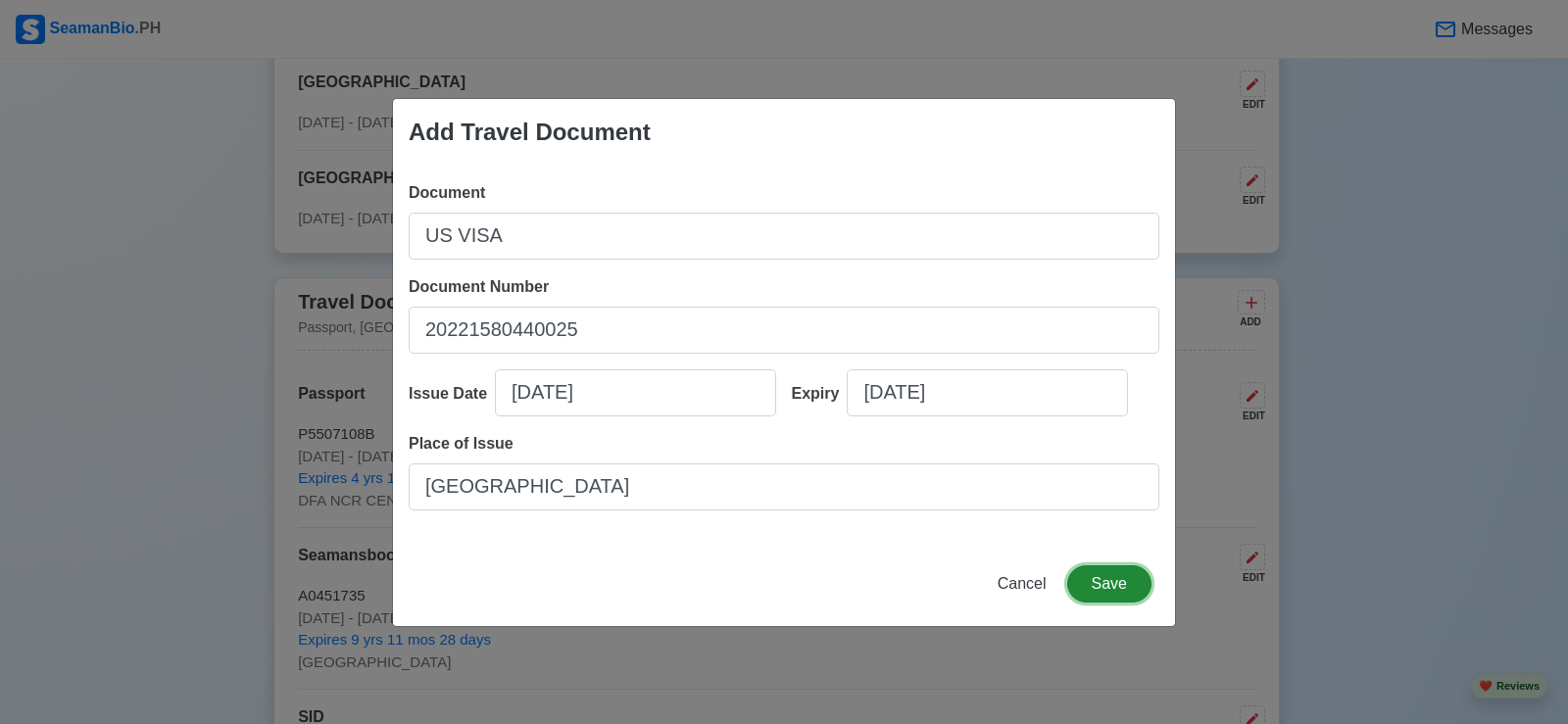
click at [1106, 591] on button "Save" at bounding box center [1109, 583] width 84 height 37
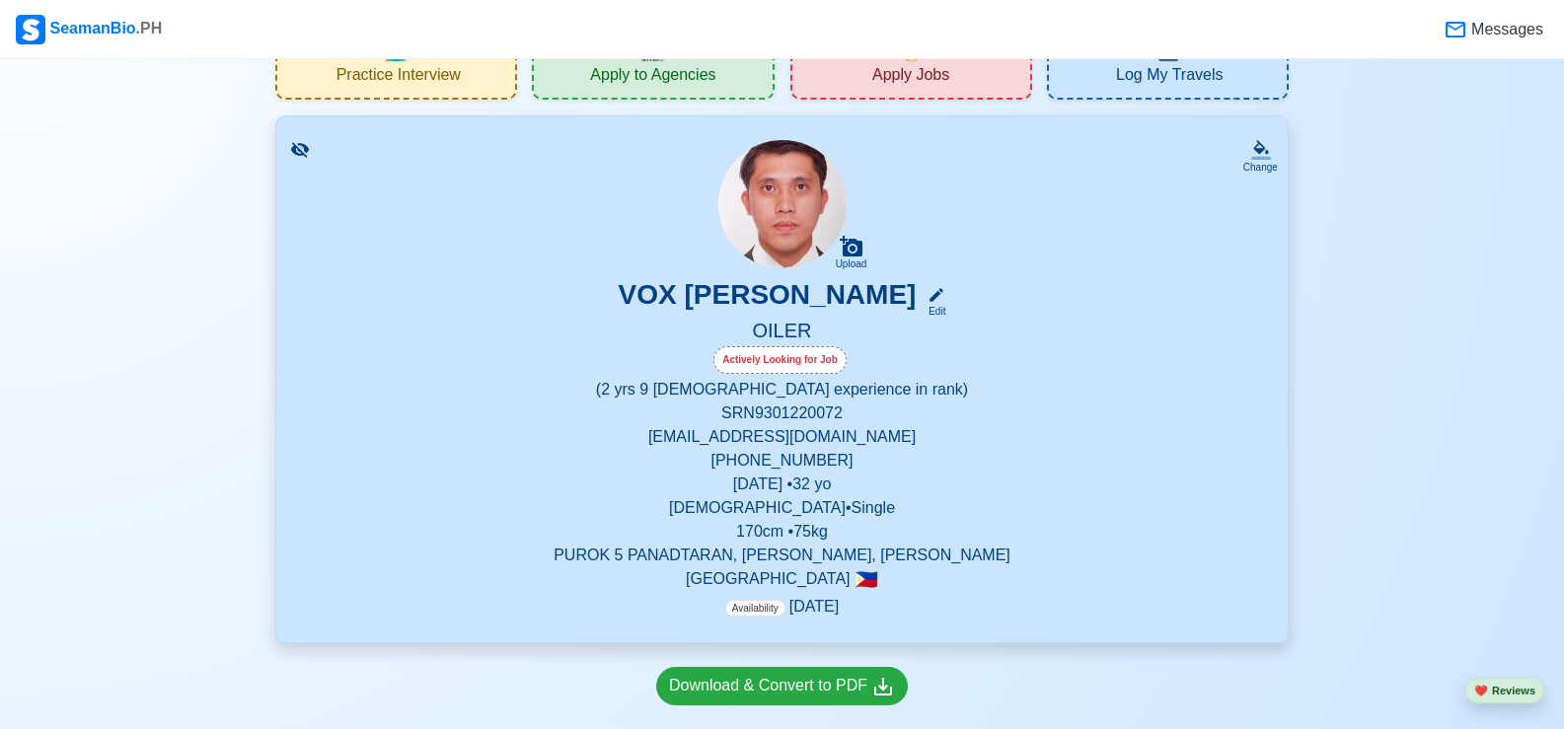
scroll to position [0, 0]
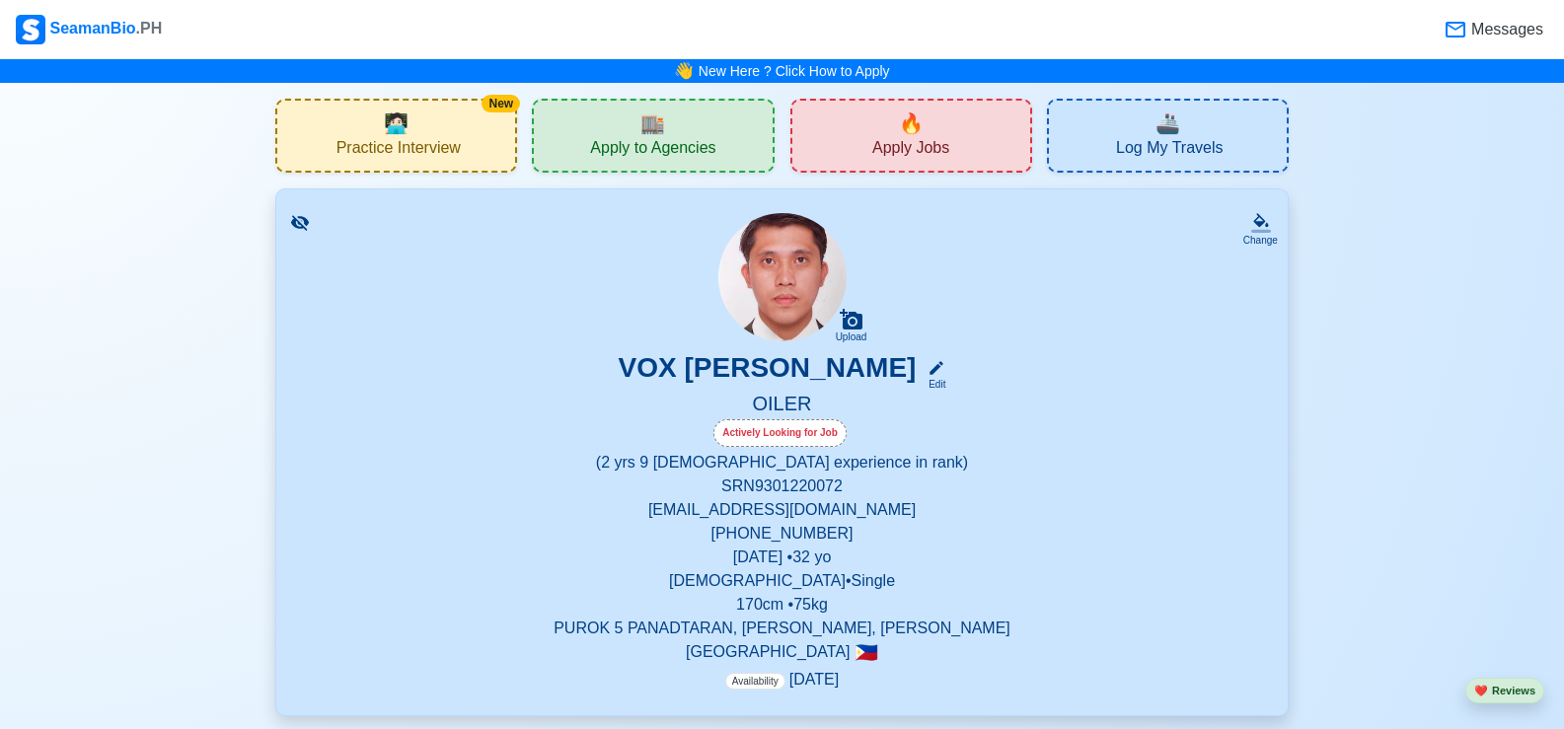
click at [1133, 149] on span "Log My Travels" at bounding box center [1169, 150] width 107 height 25
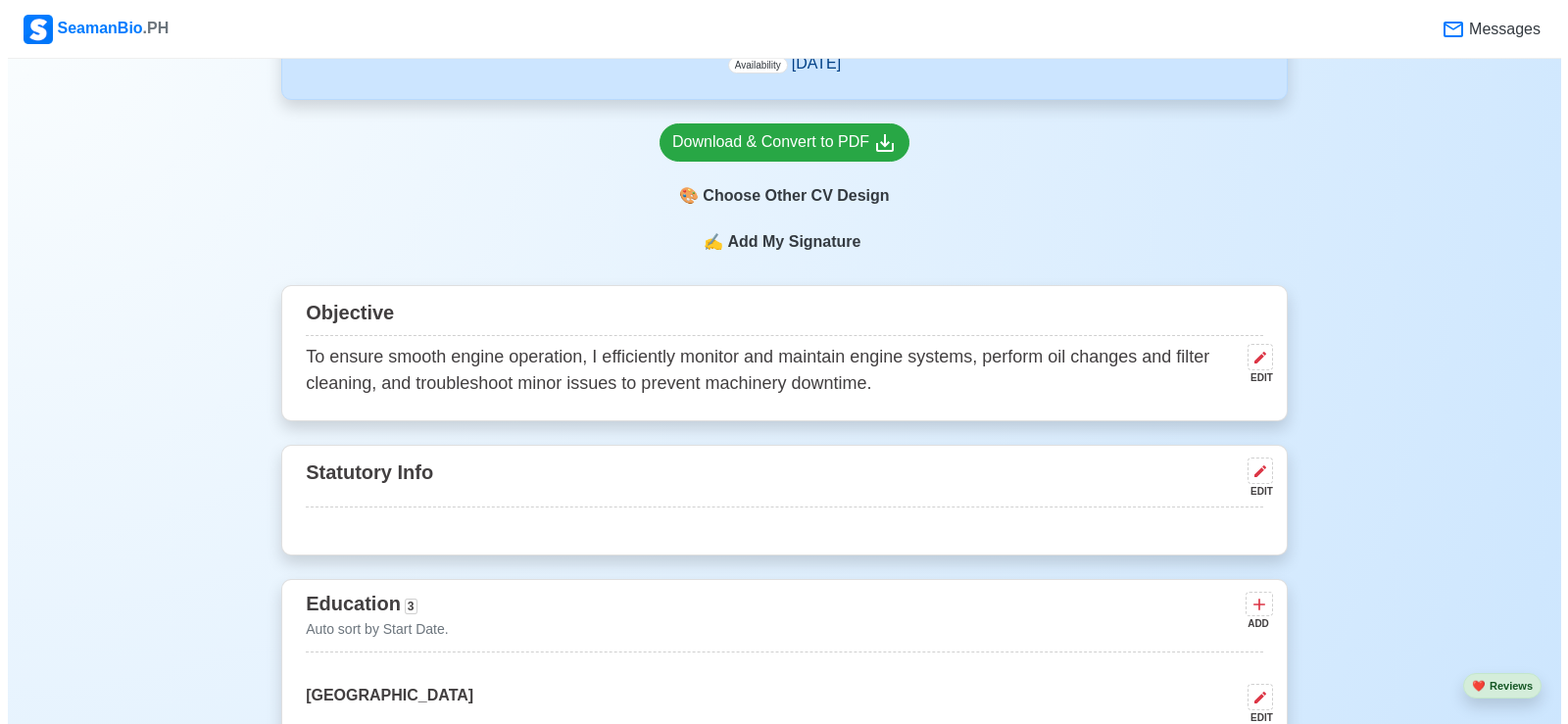
scroll to position [294, 0]
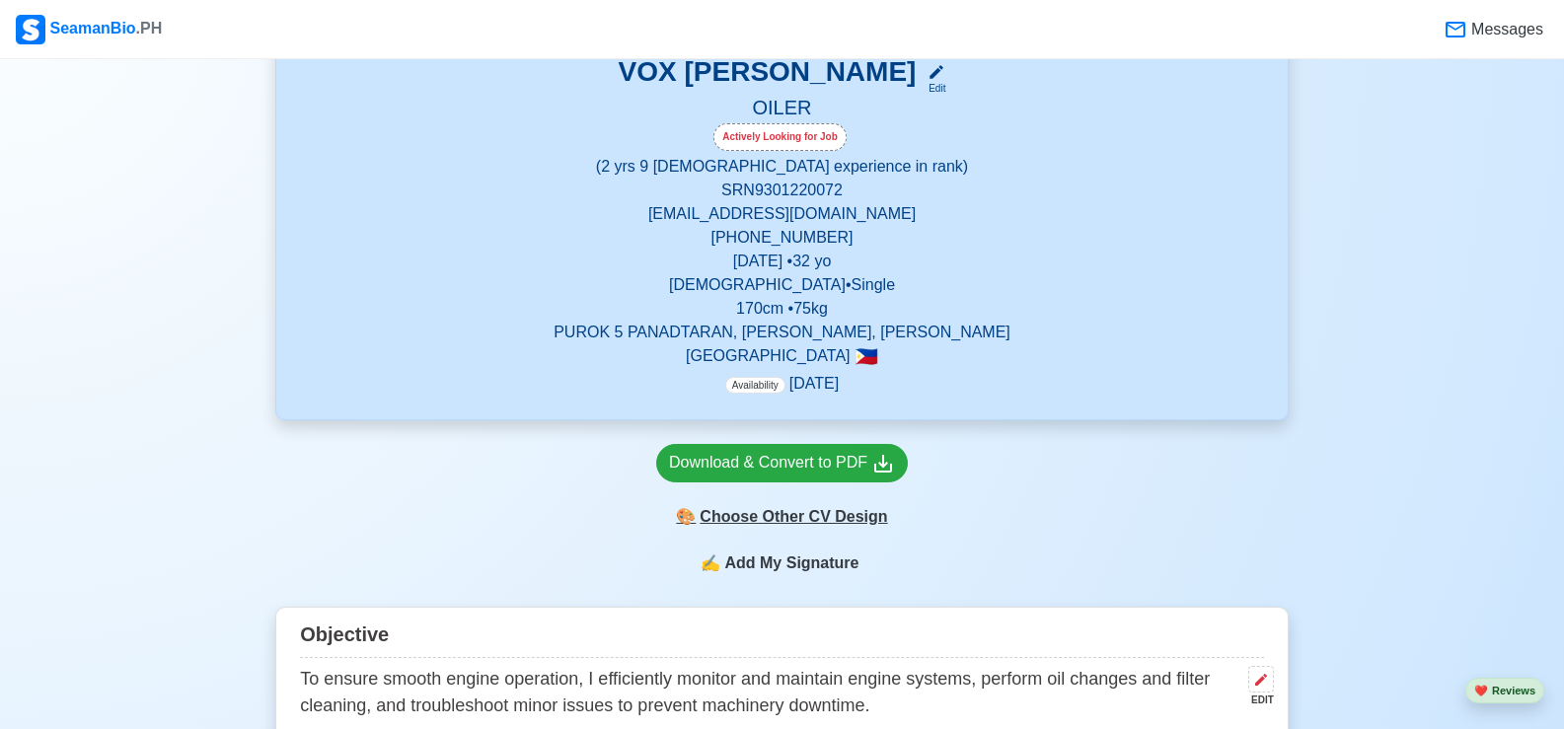
click at [779, 512] on div "🎨 Choose Other CV Design" at bounding box center [782, 516] width 252 height 37
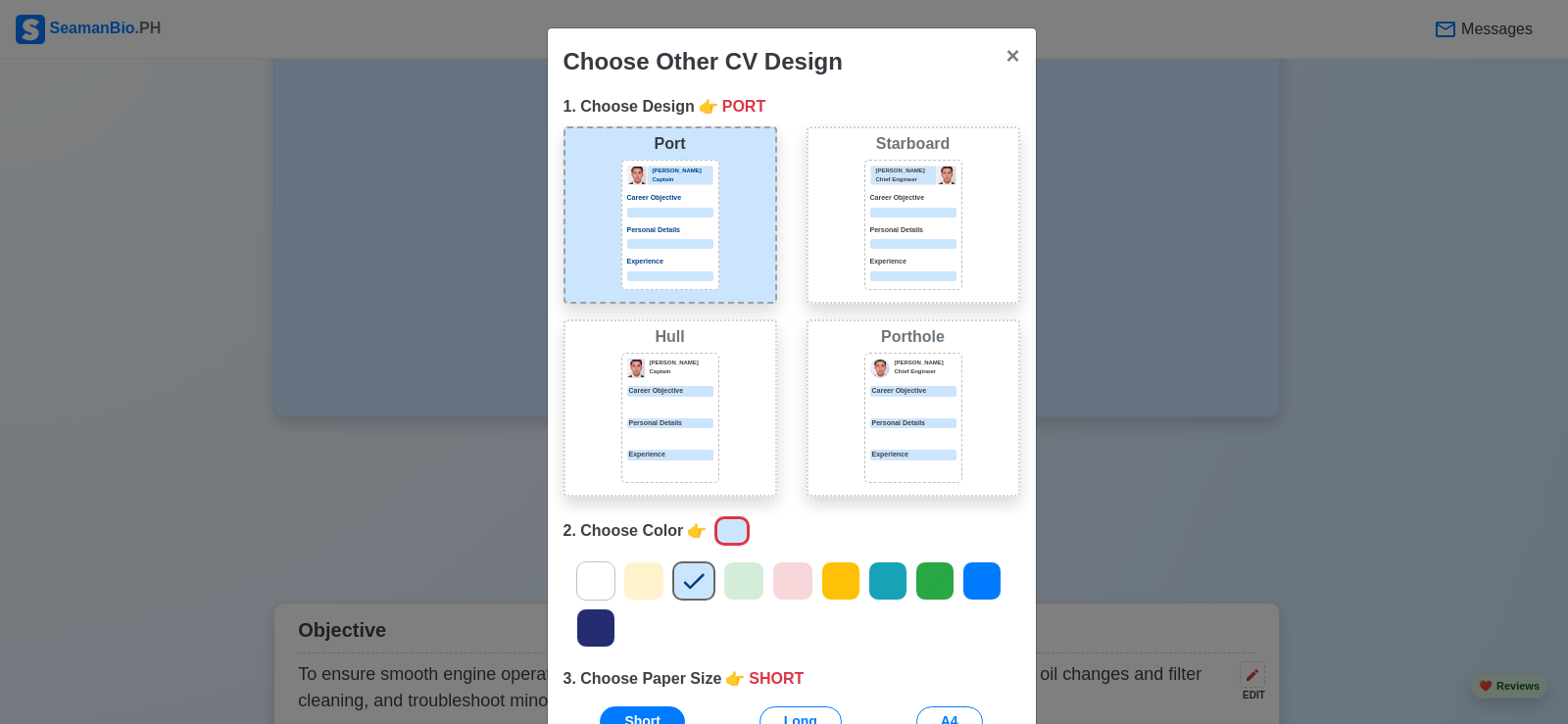
click at [894, 239] on div at bounding box center [913, 244] width 86 height 10
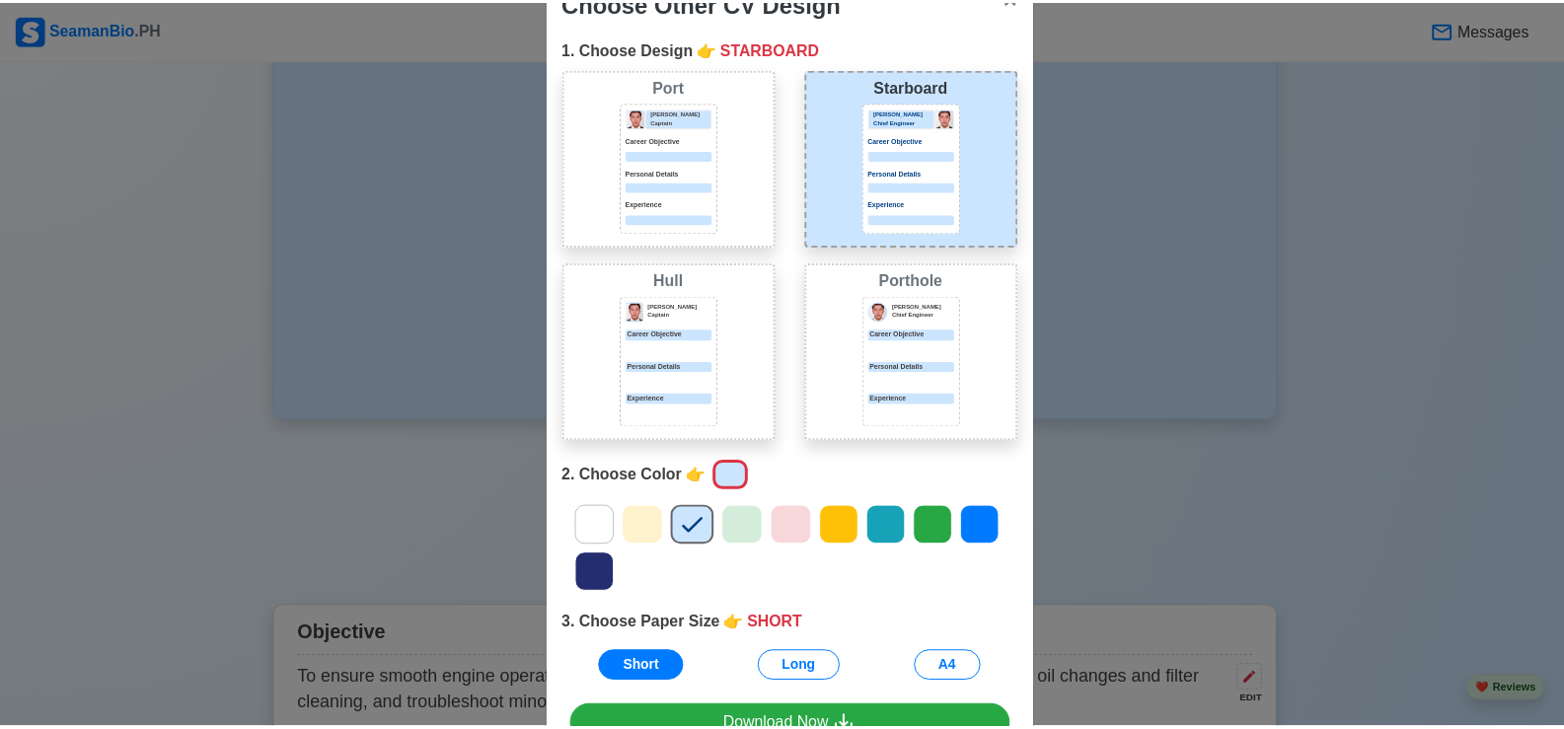
scroll to position [0, 0]
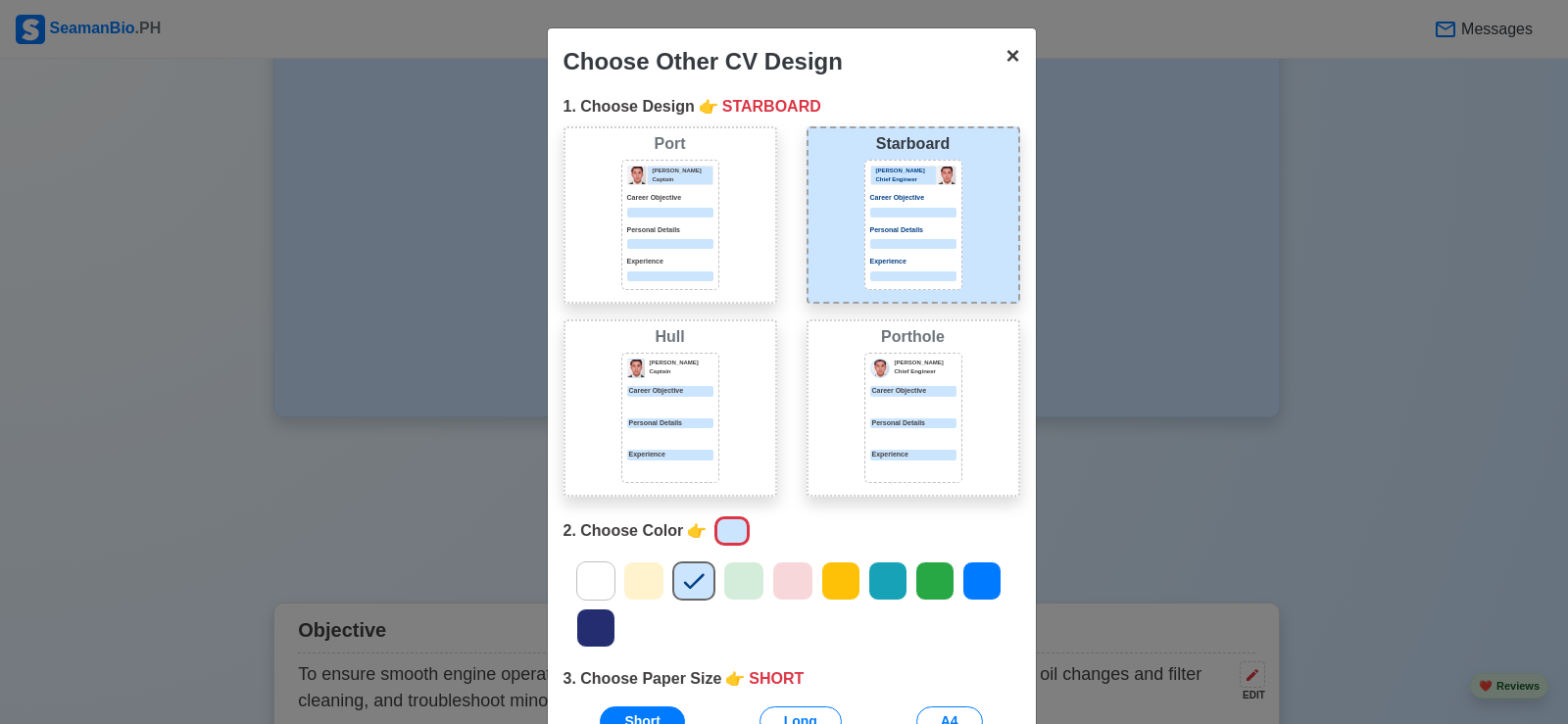
drag, startPoint x: 1006, startPoint y: 65, endPoint x: 861, endPoint y: 222, distance: 213.7
click at [1006, 65] on span "×" at bounding box center [1013, 55] width 14 height 27
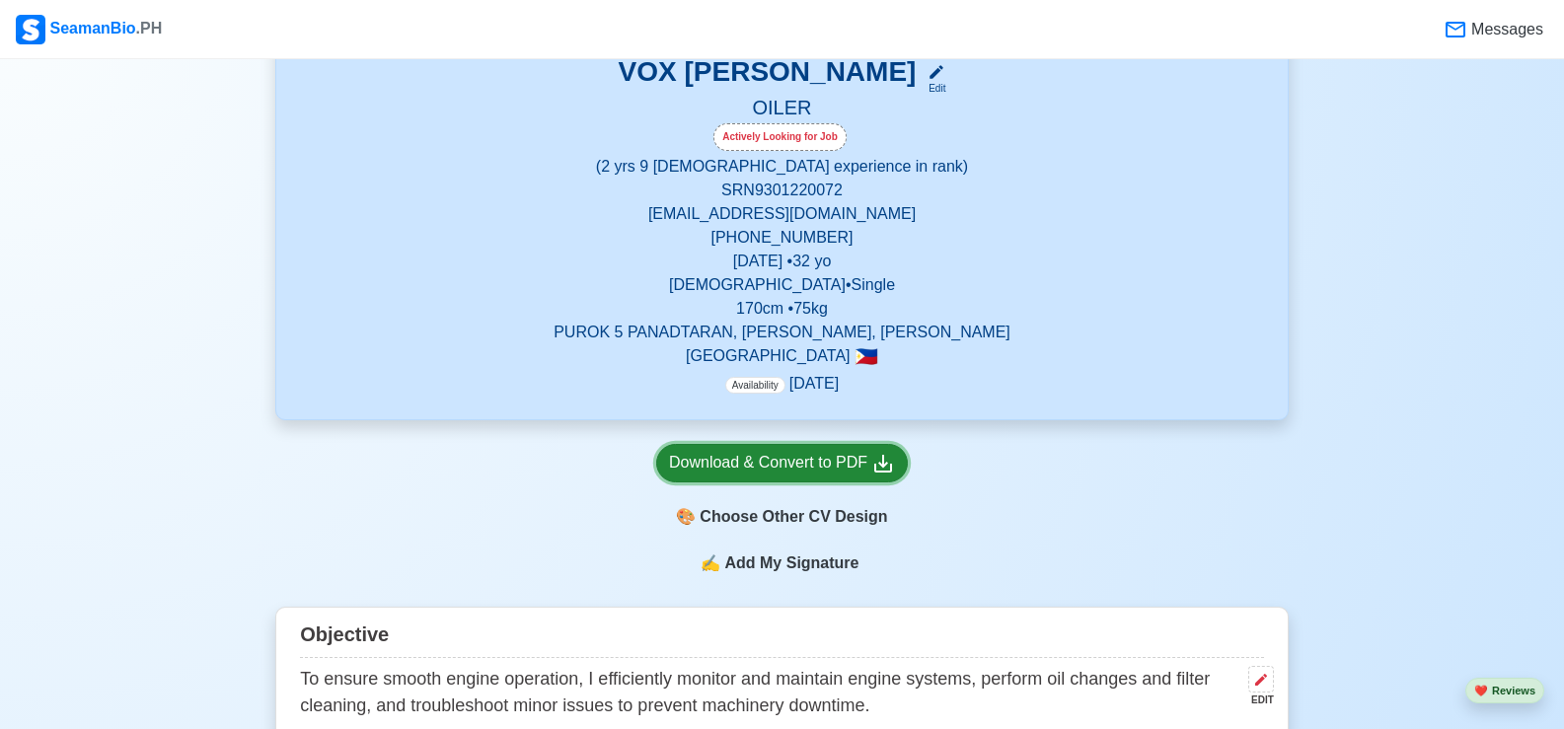
click at [784, 460] on div "Download & Convert to PDF" at bounding box center [782, 463] width 226 height 25
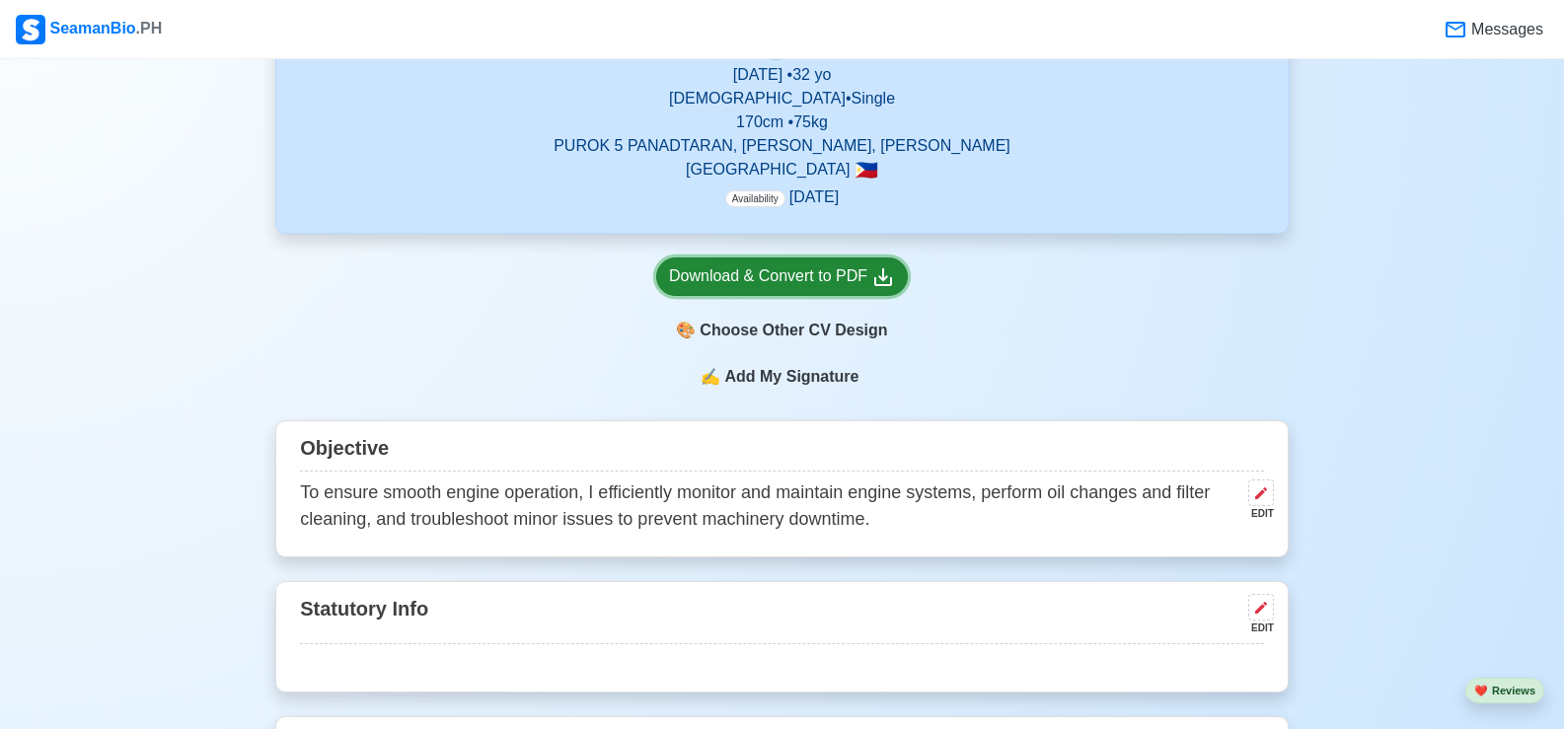
scroll to position [296, 0]
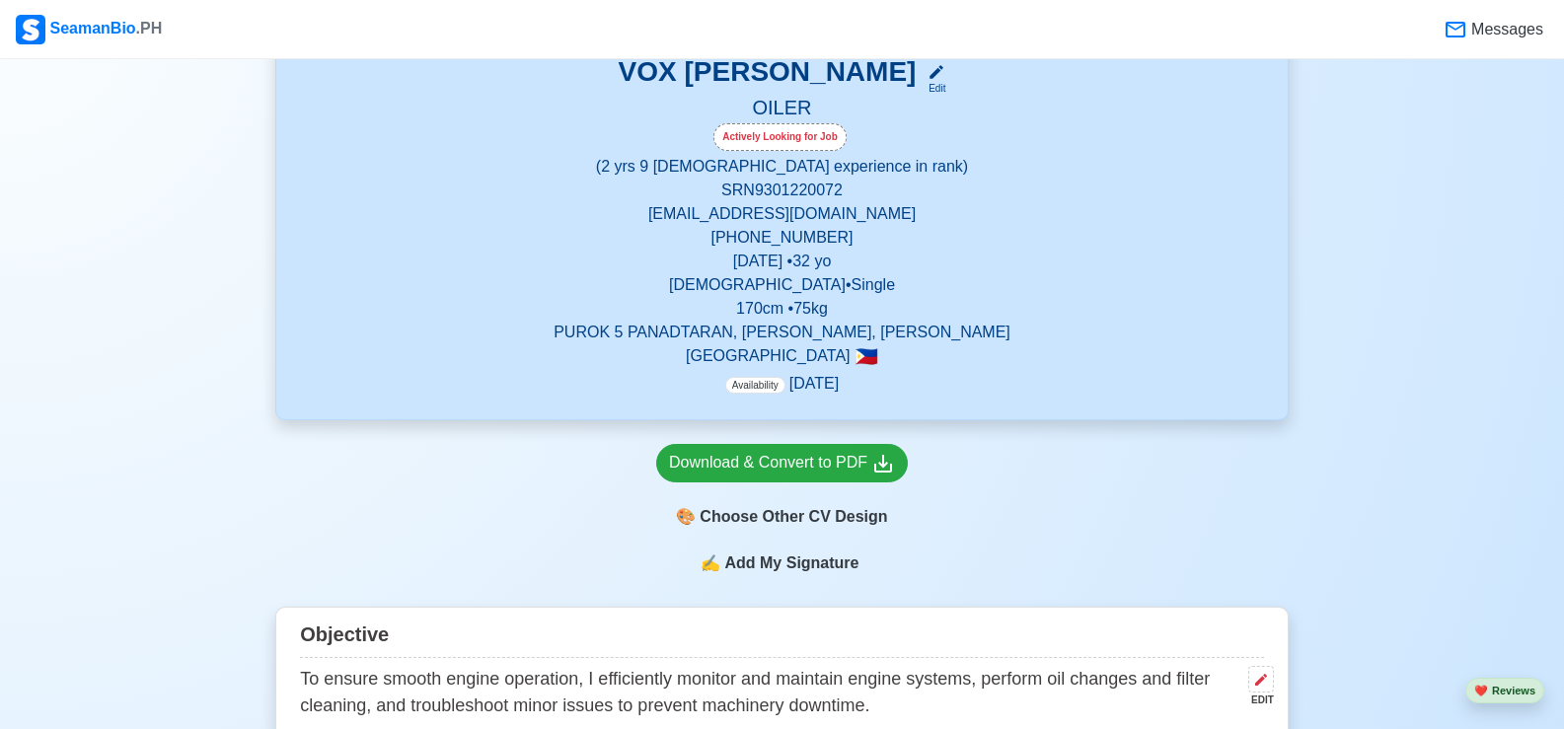
click at [91, 23] on div "SeamanBio .PH" at bounding box center [89, 30] width 146 height 30
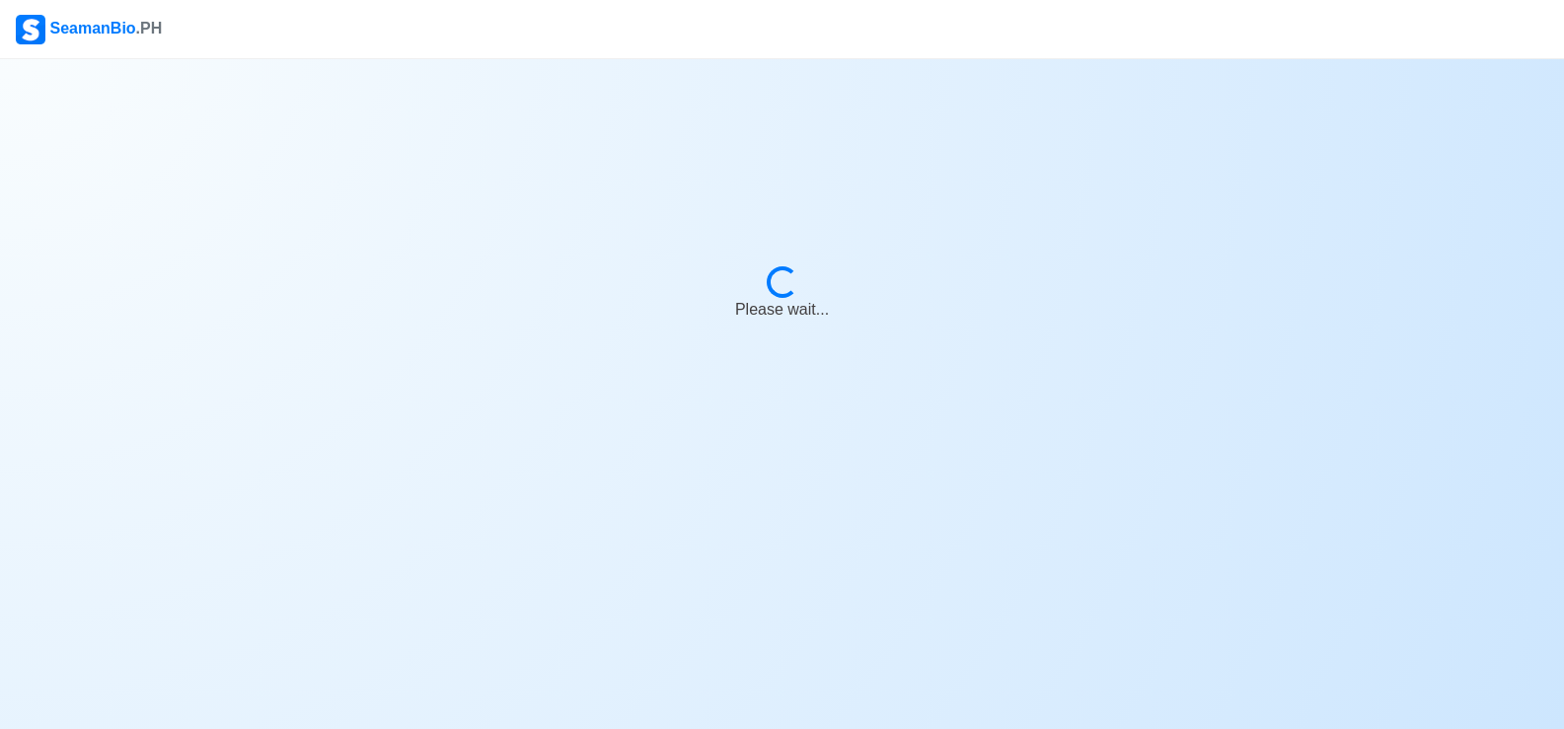
scroll to position [0, 0]
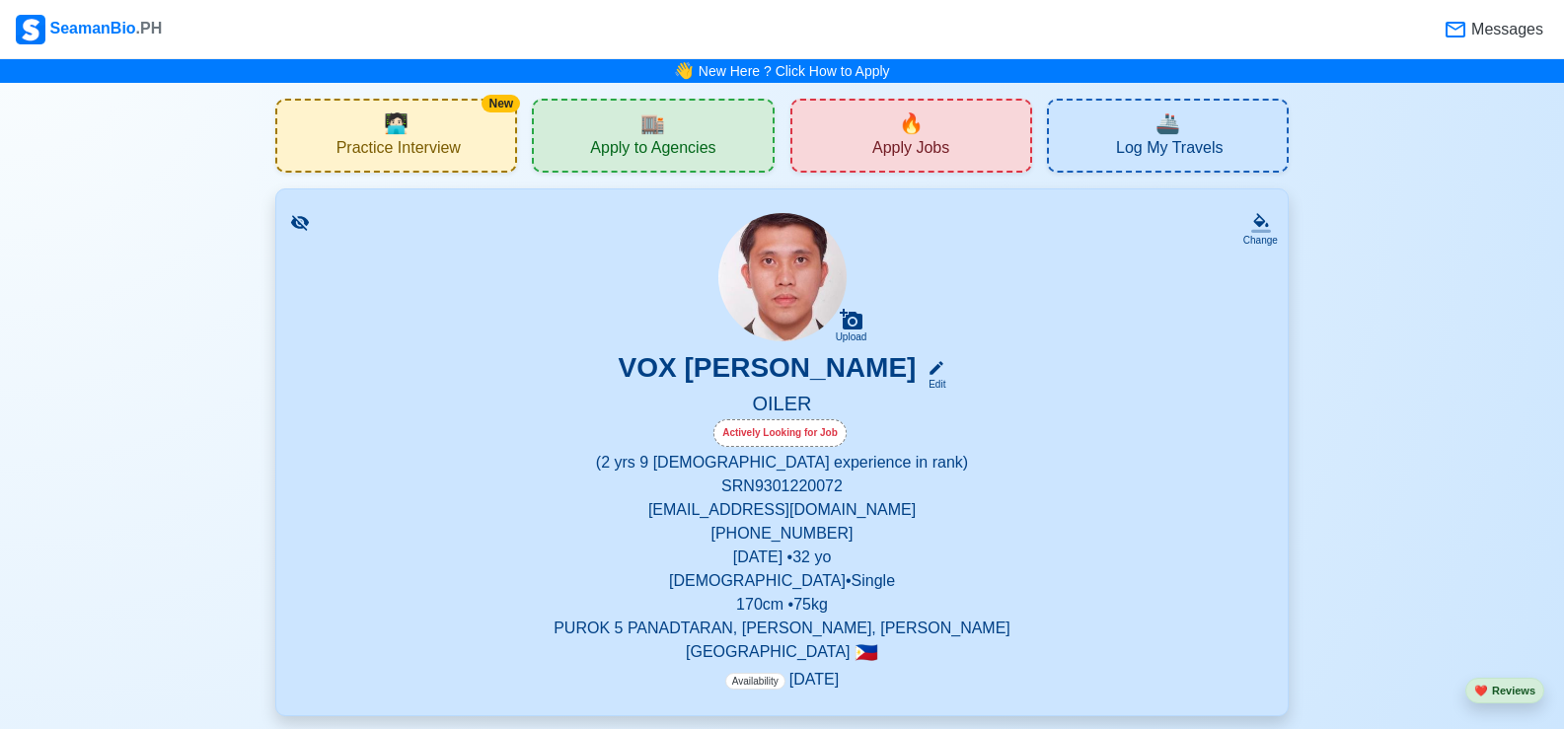
click at [298, 219] on icon at bounding box center [300, 223] width 20 height 20
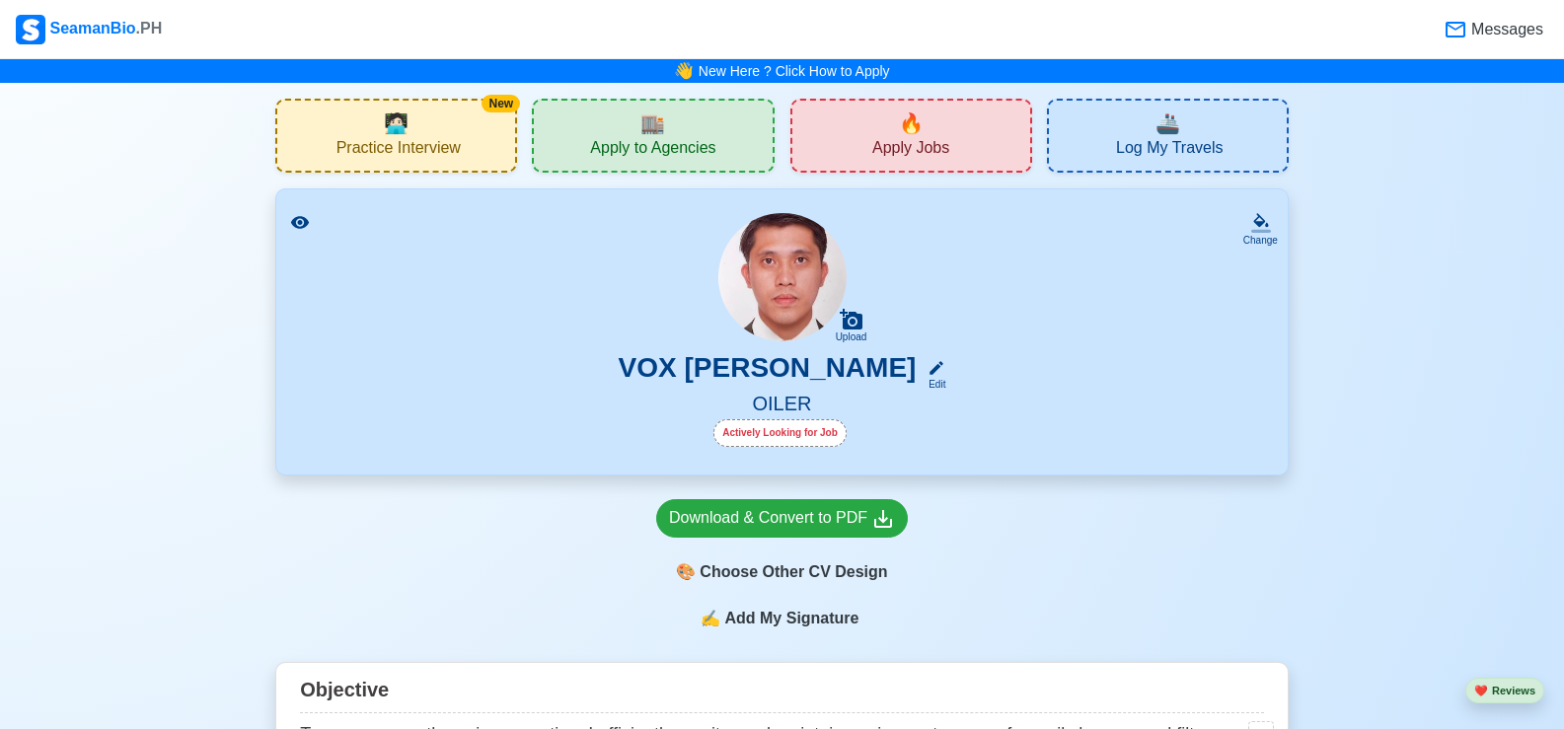
click at [298, 219] on icon at bounding box center [300, 223] width 20 height 20
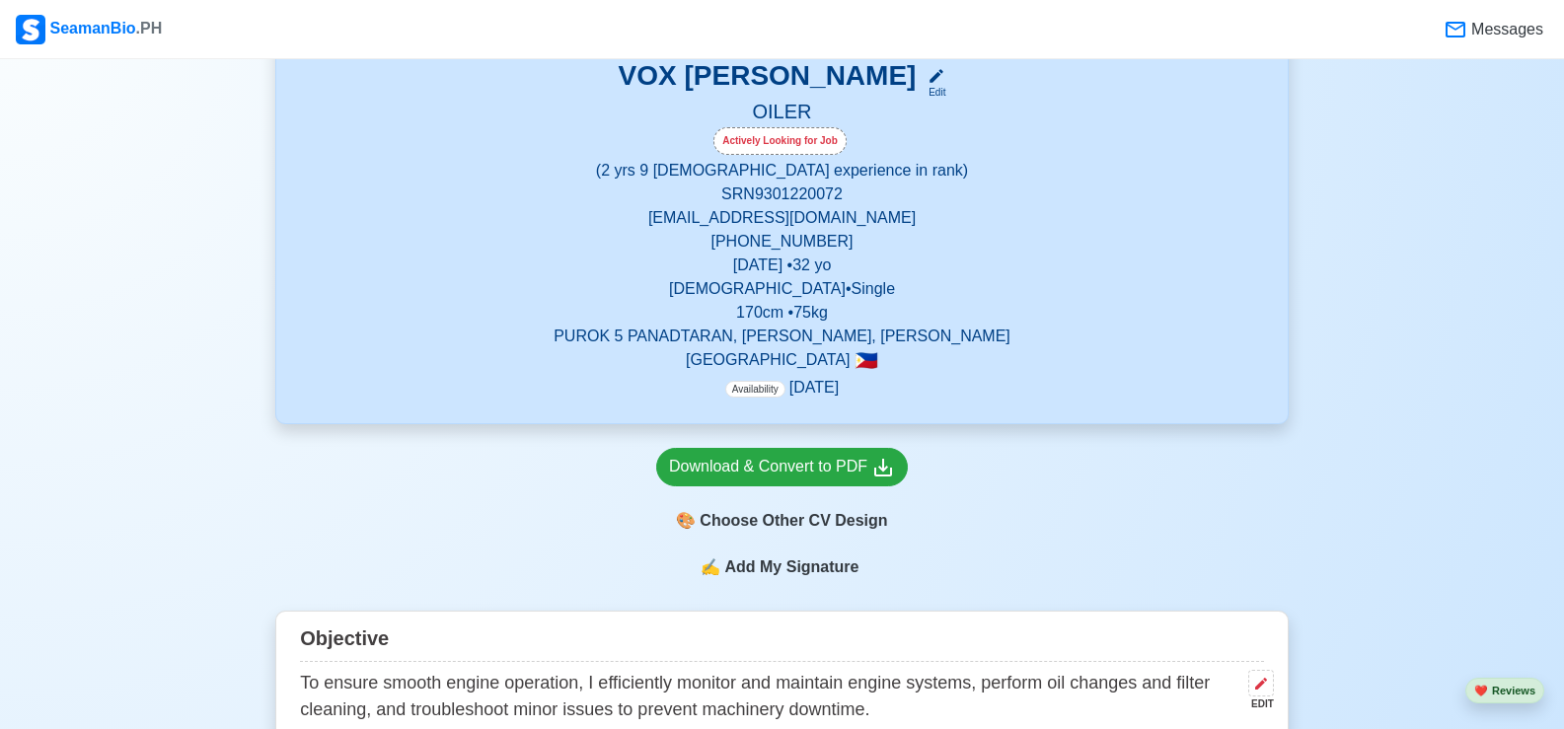
scroll to position [296, 0]
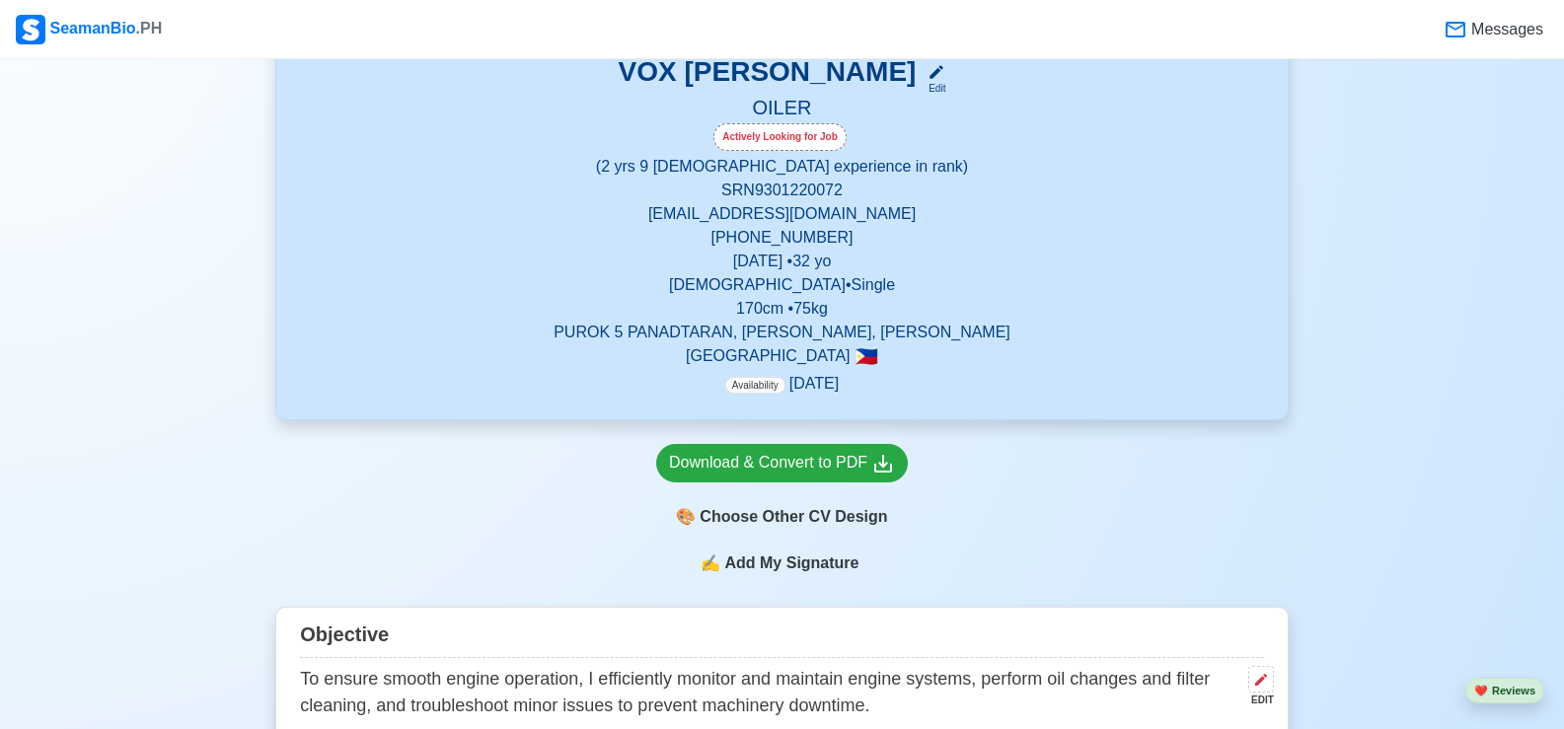
click at [870, 302] on p "170 cm • 75 kg" at bounding box center [782, 309] width 964 height 24
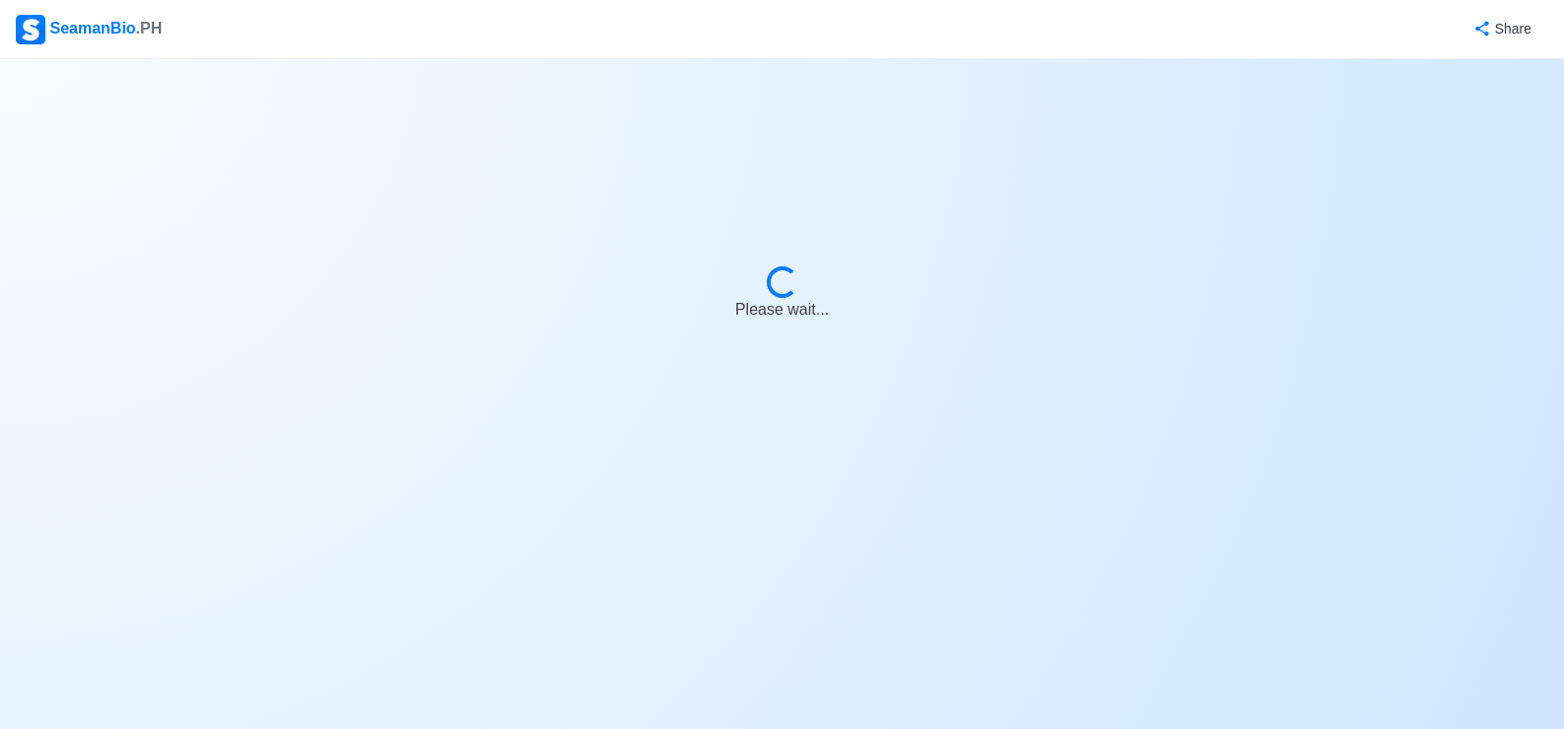
select select "Actively Looking for Job"
select select "Visible for Hiring"
select select "Single"
select select "[DEMOGRAPHIC_DATA]"
select select "PH"
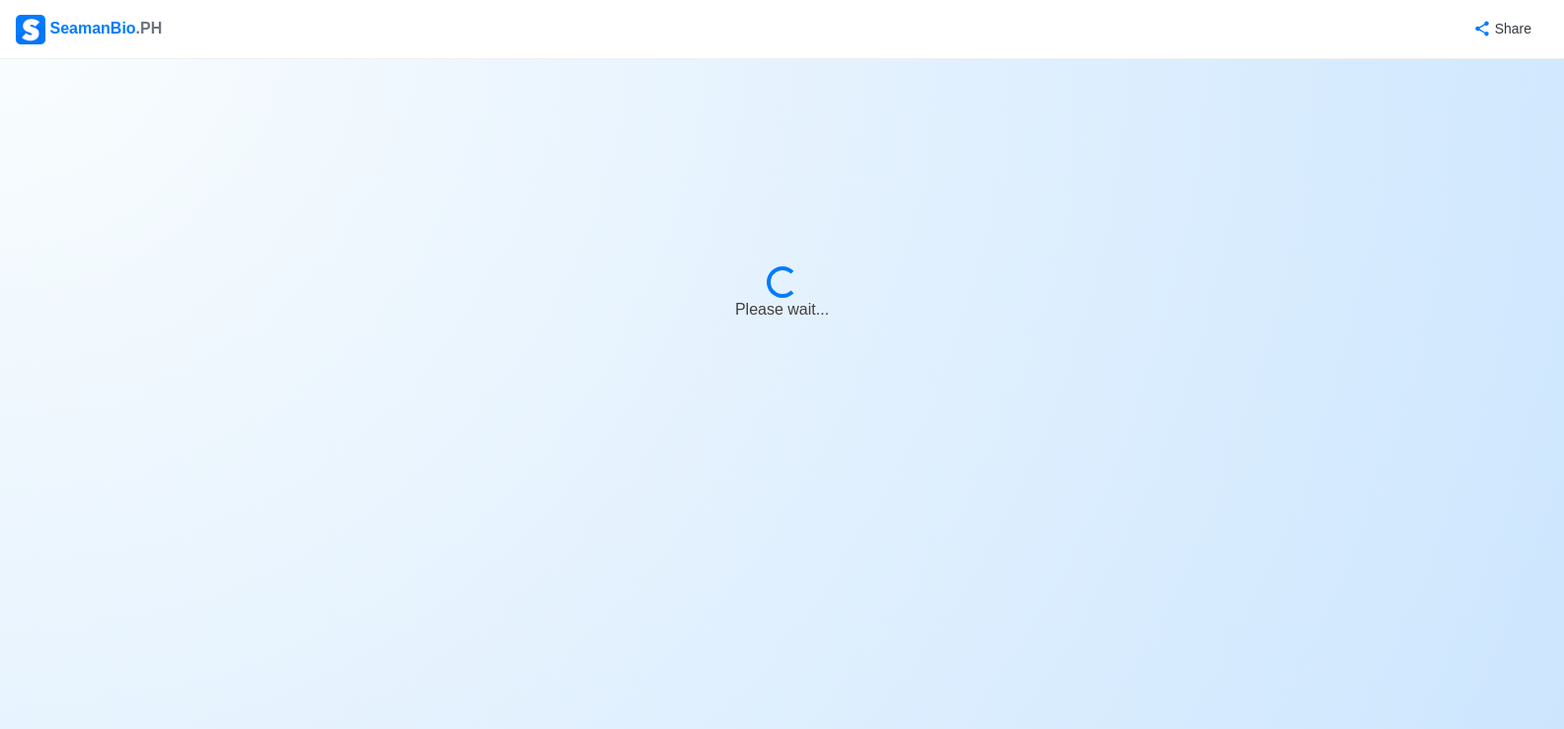
select select "2"
select select "9"
select select "1759248000000"
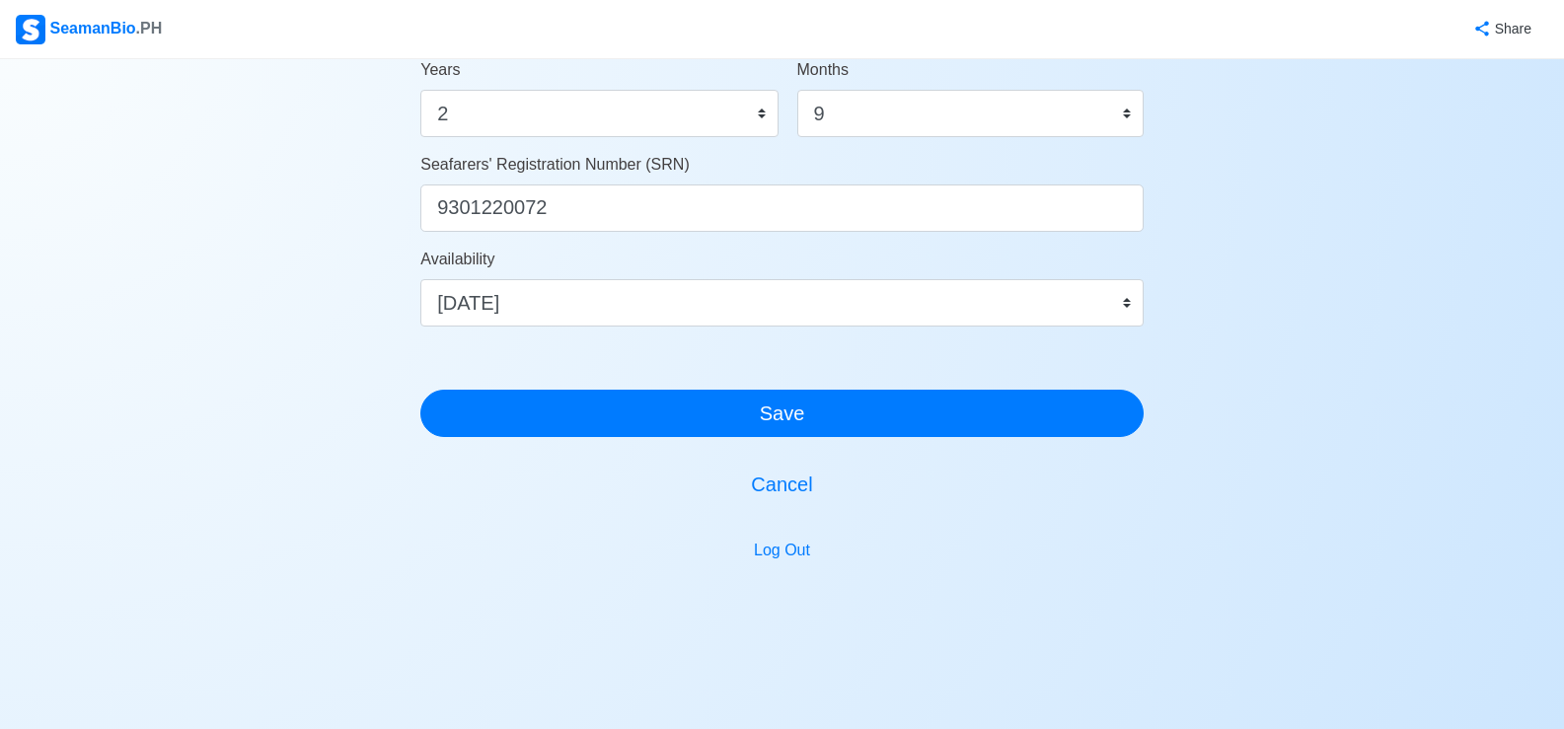
scroll to position [1159, 0]
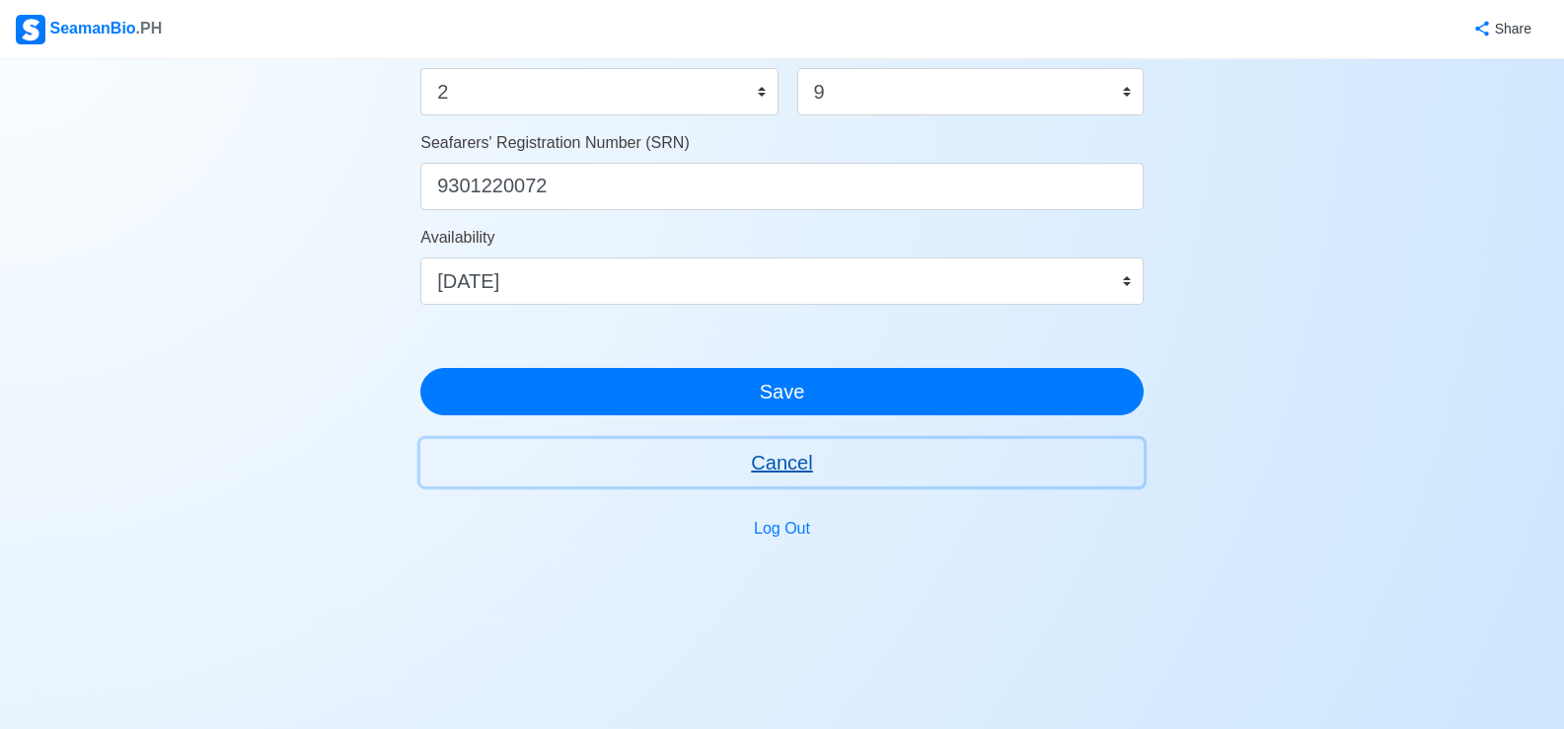
click at [796, 463] on button "Cancel" at bounding box center [781, 462] width 723 height 47
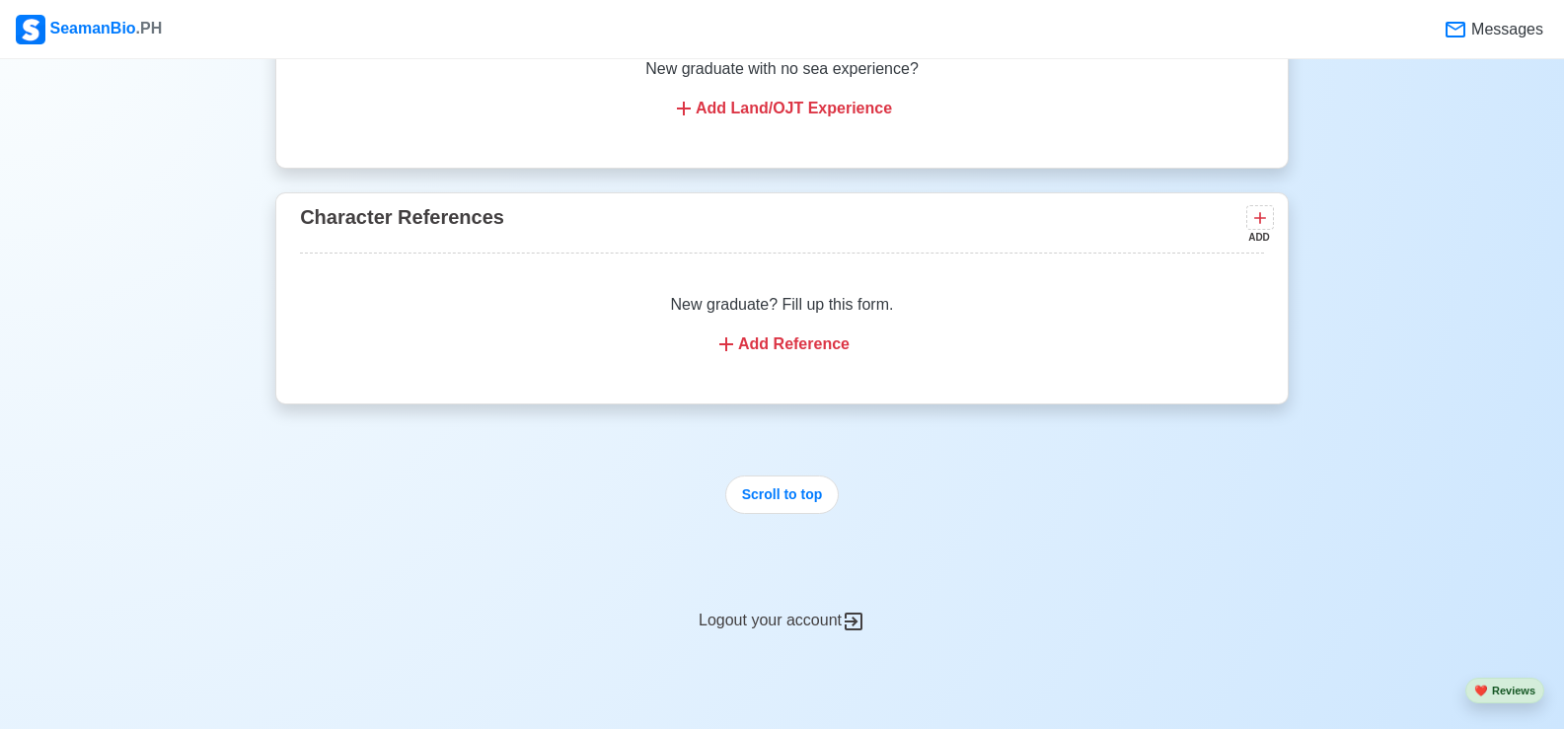
scroll to position [5931, 0]
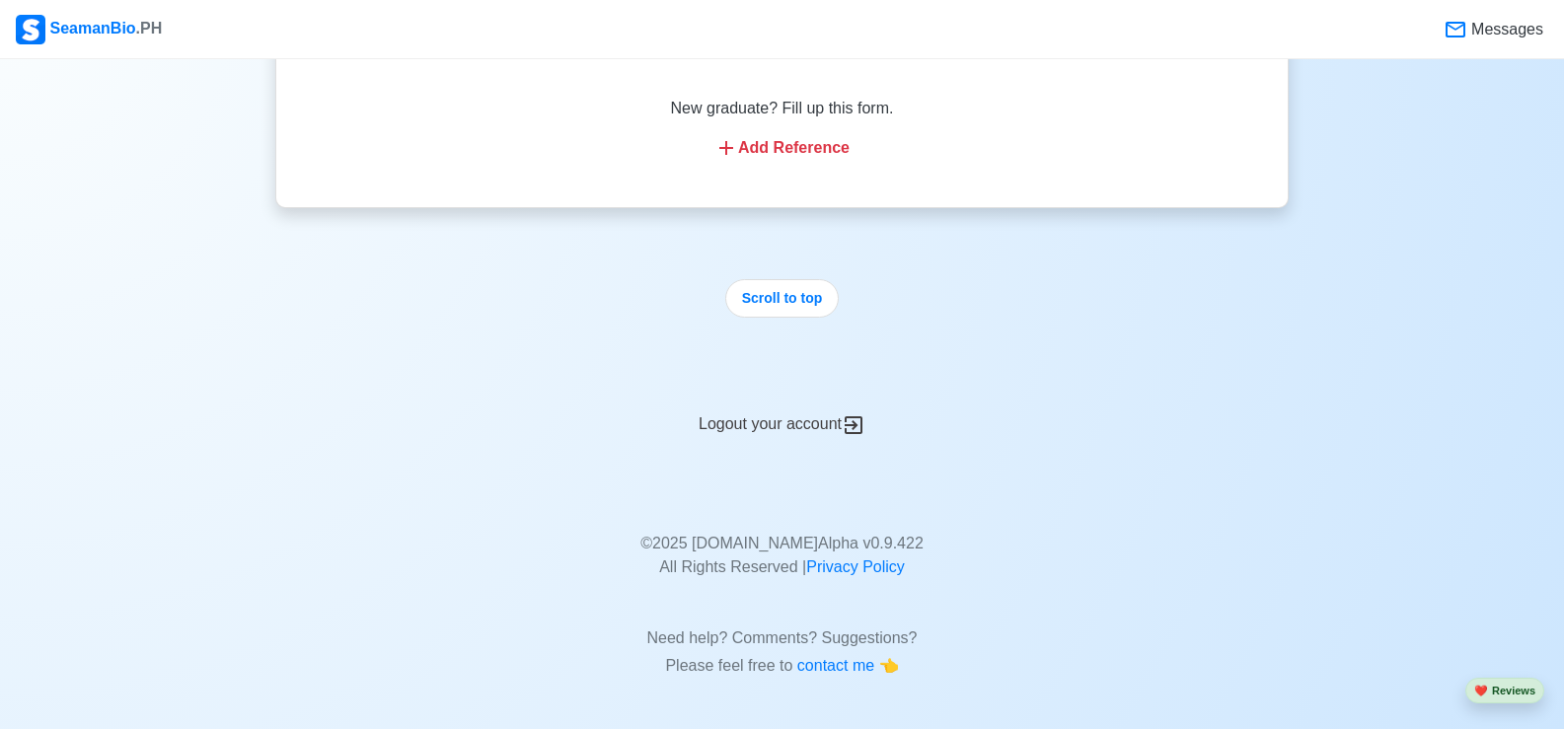
click at [862, 428] on icon at bounding box center [854, 425] width 24 height 24
